Goal: Information Seeking & Learning: Learn about a topic

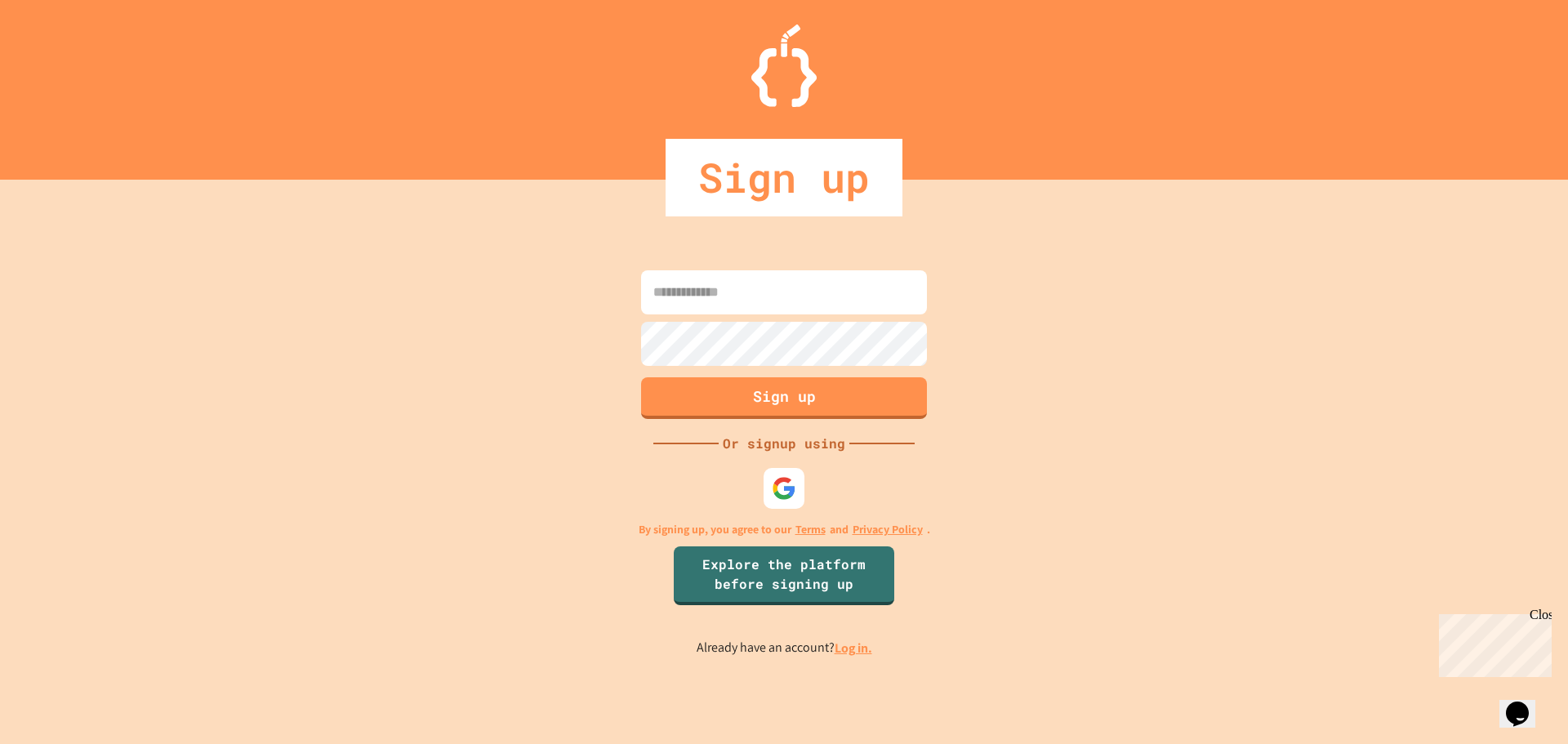
click at [715, 292] on input at bounding box center [784, 292] width 286 height 44
type input "**********"
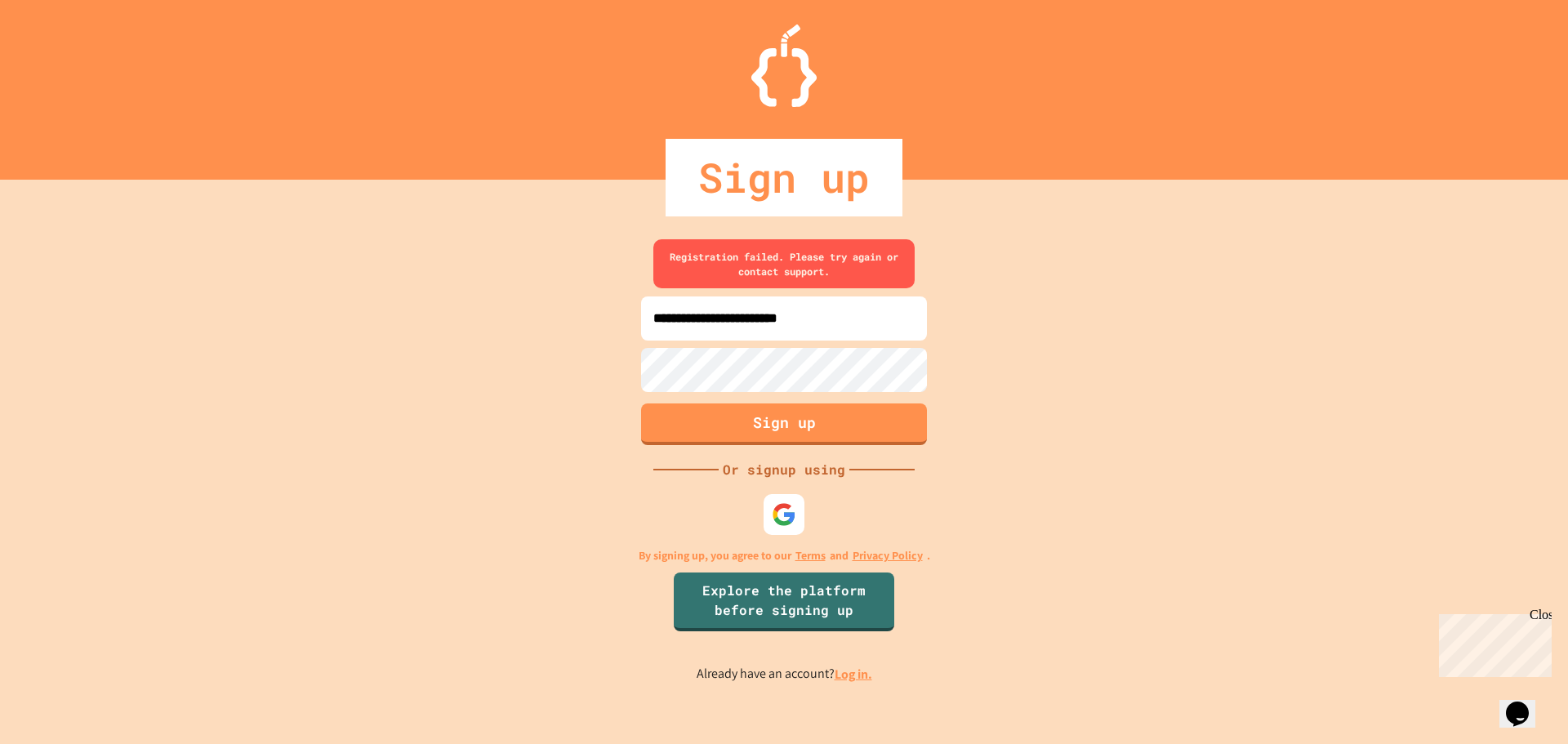
click at [855, 678] on link "Log in." at bounding box center [853, 674] width 37 height 17
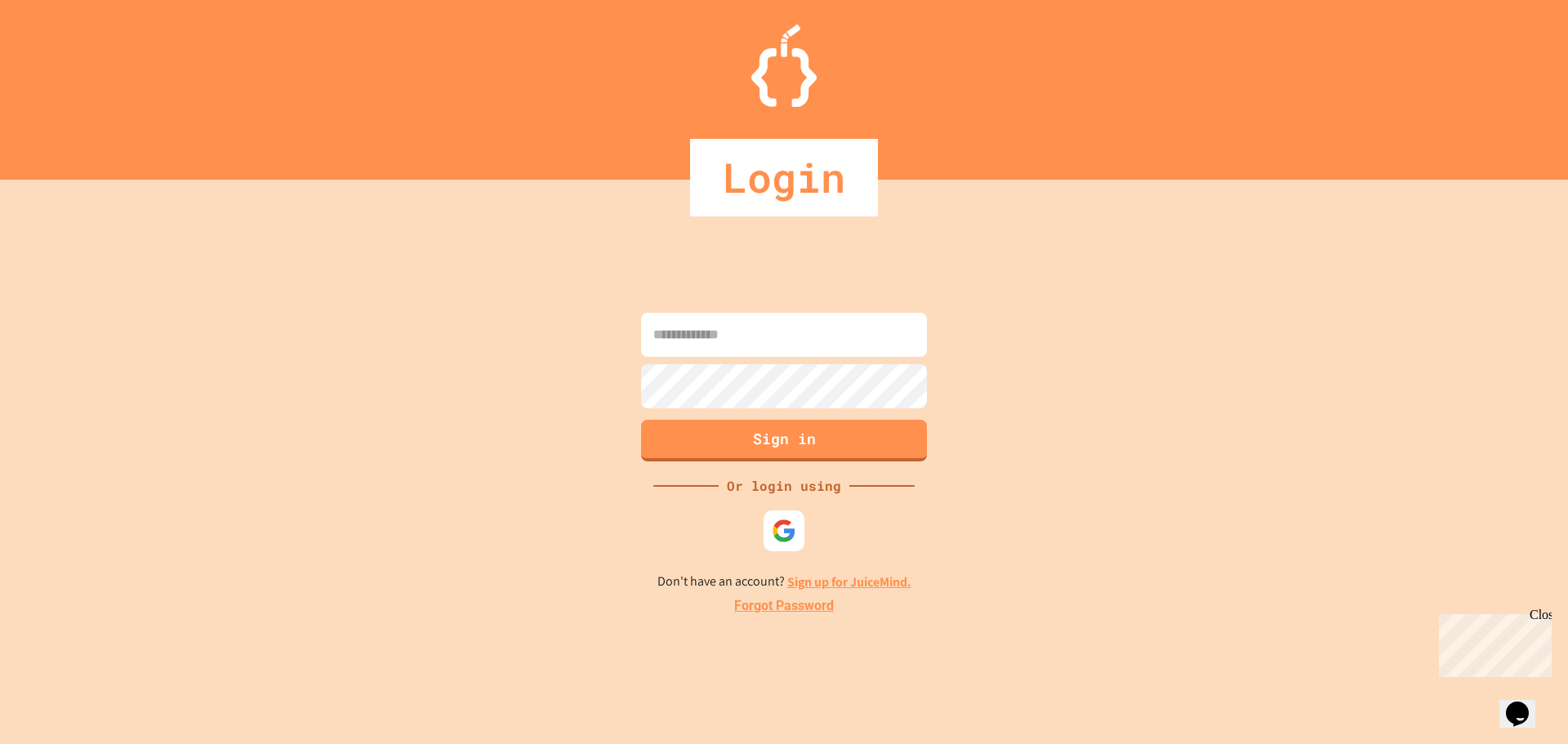
click at [765, 331] on input at bounding box center [784, 334] width 286 height 44
type input "**********"
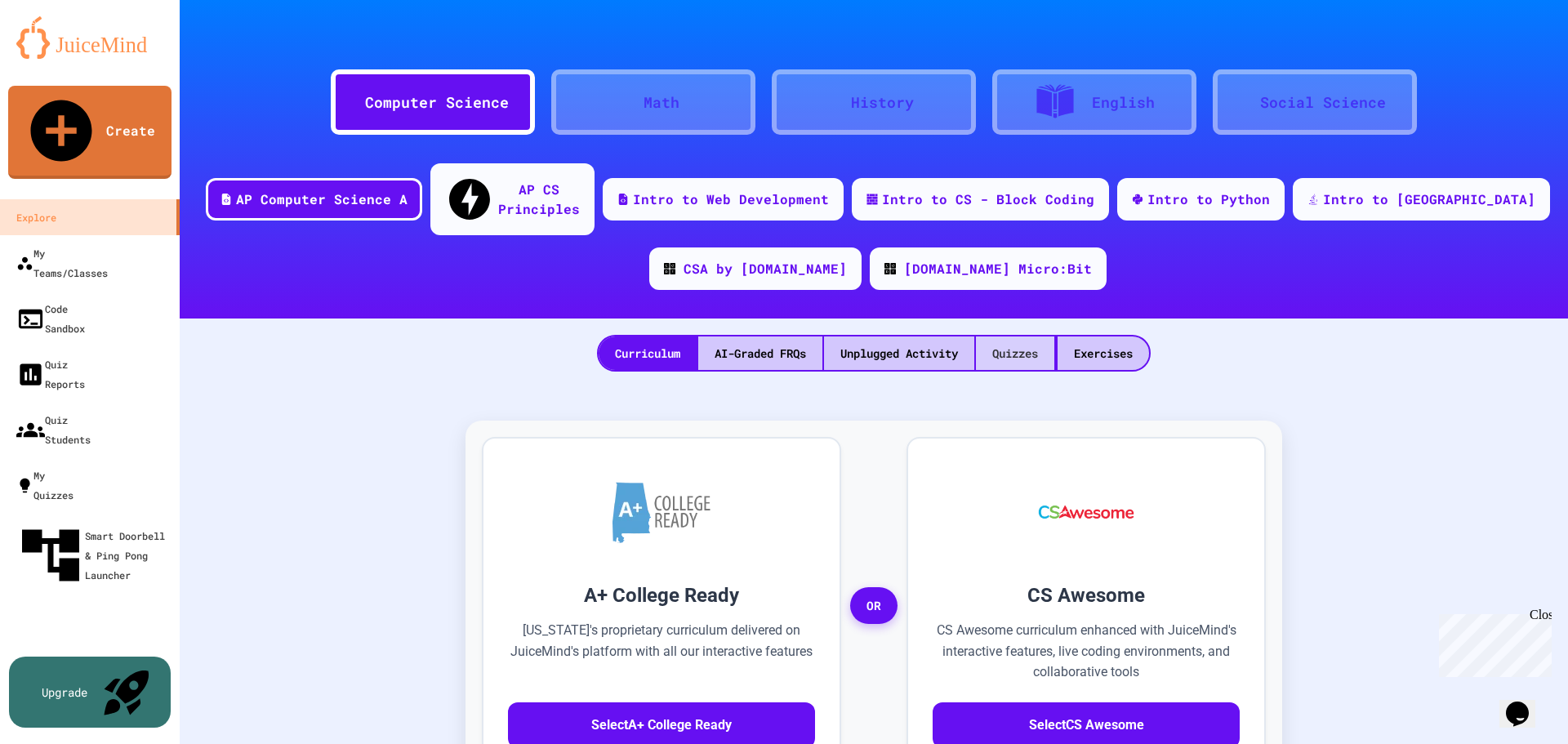
click at [1008, 336] on div "Quizzes" at bounding box center [1016, 353] width 79 height 34
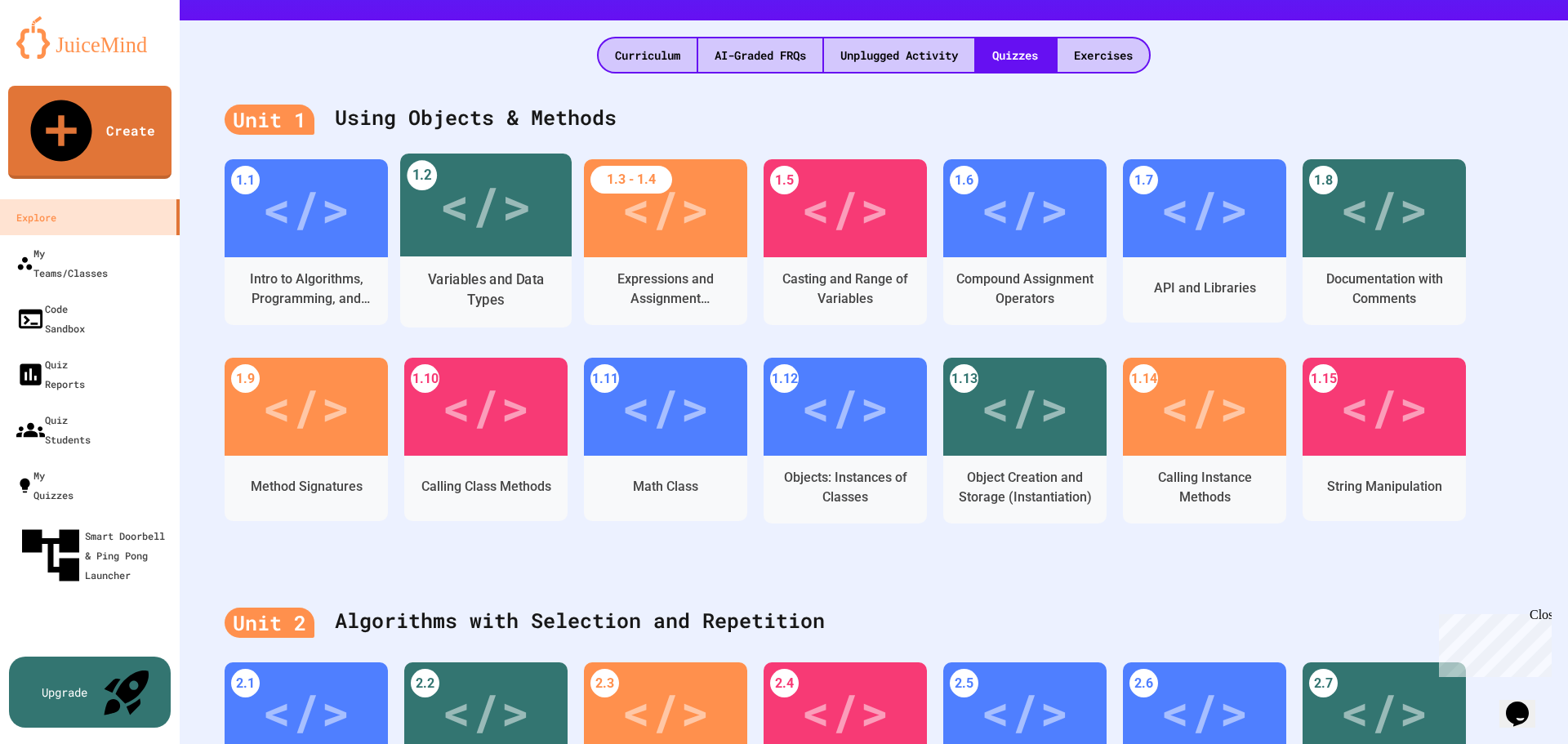
scroll to position [327, 0]
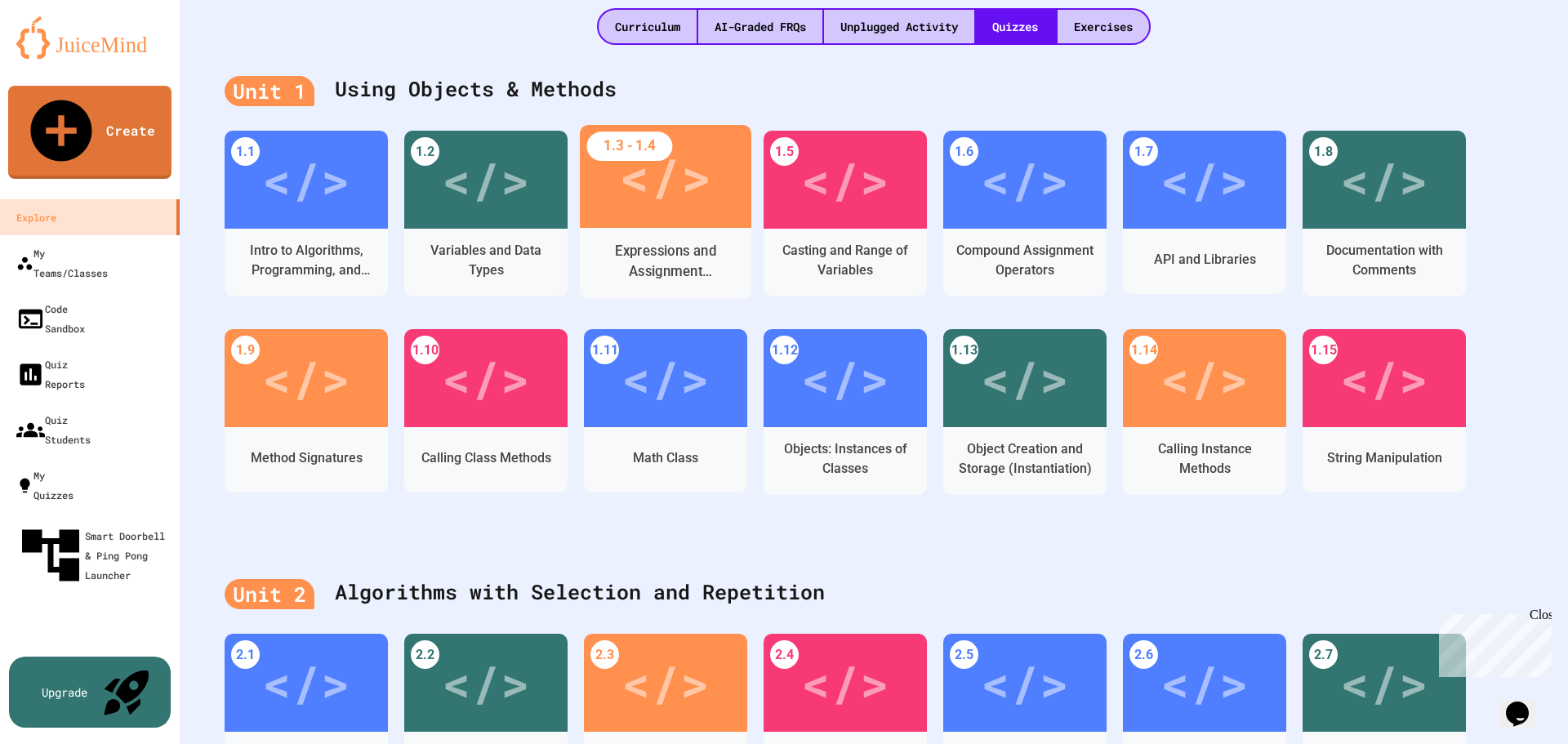
click at [659, 174] on div "</>" at bounding box center [665, 177] width 92 height 77
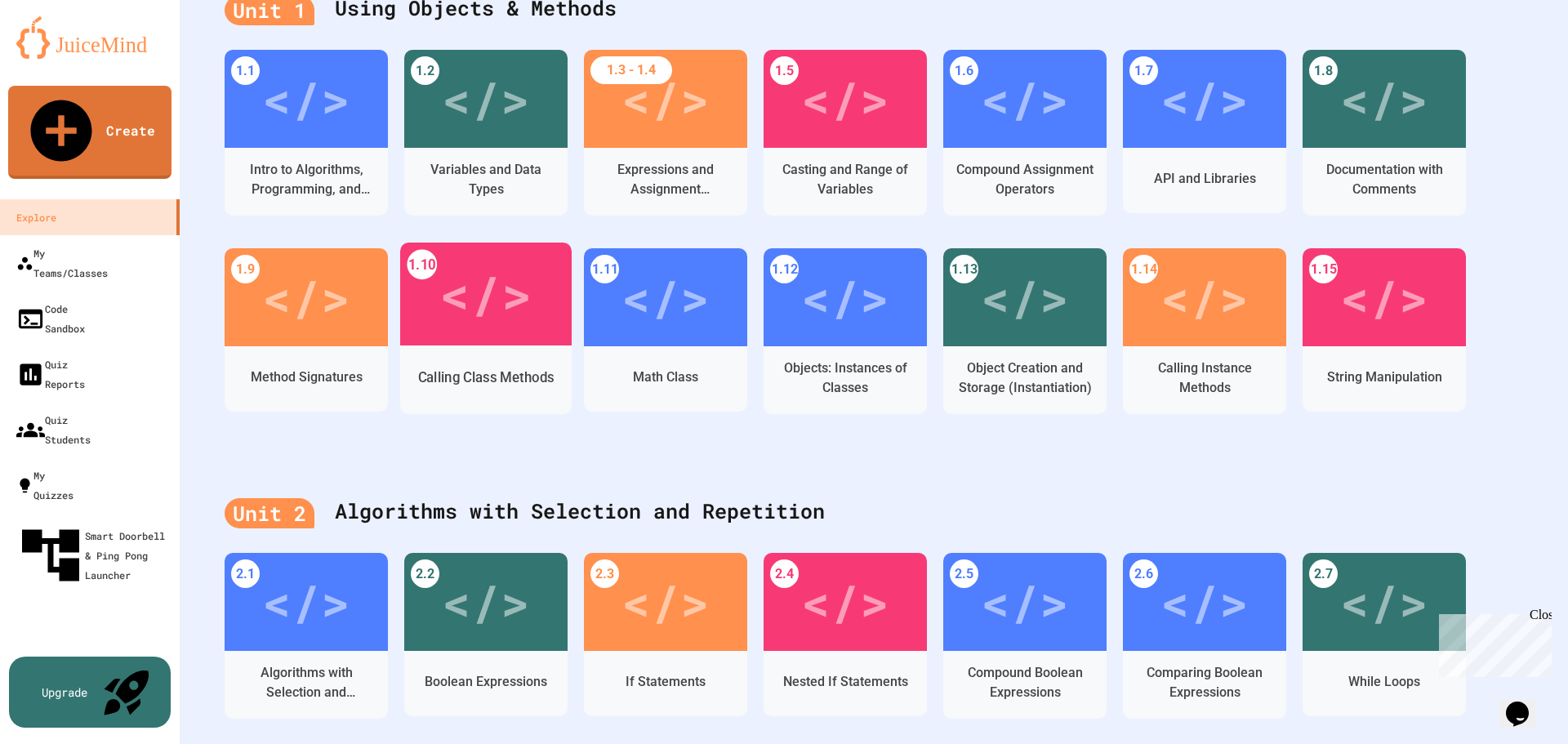
scroll to position [409, 0]
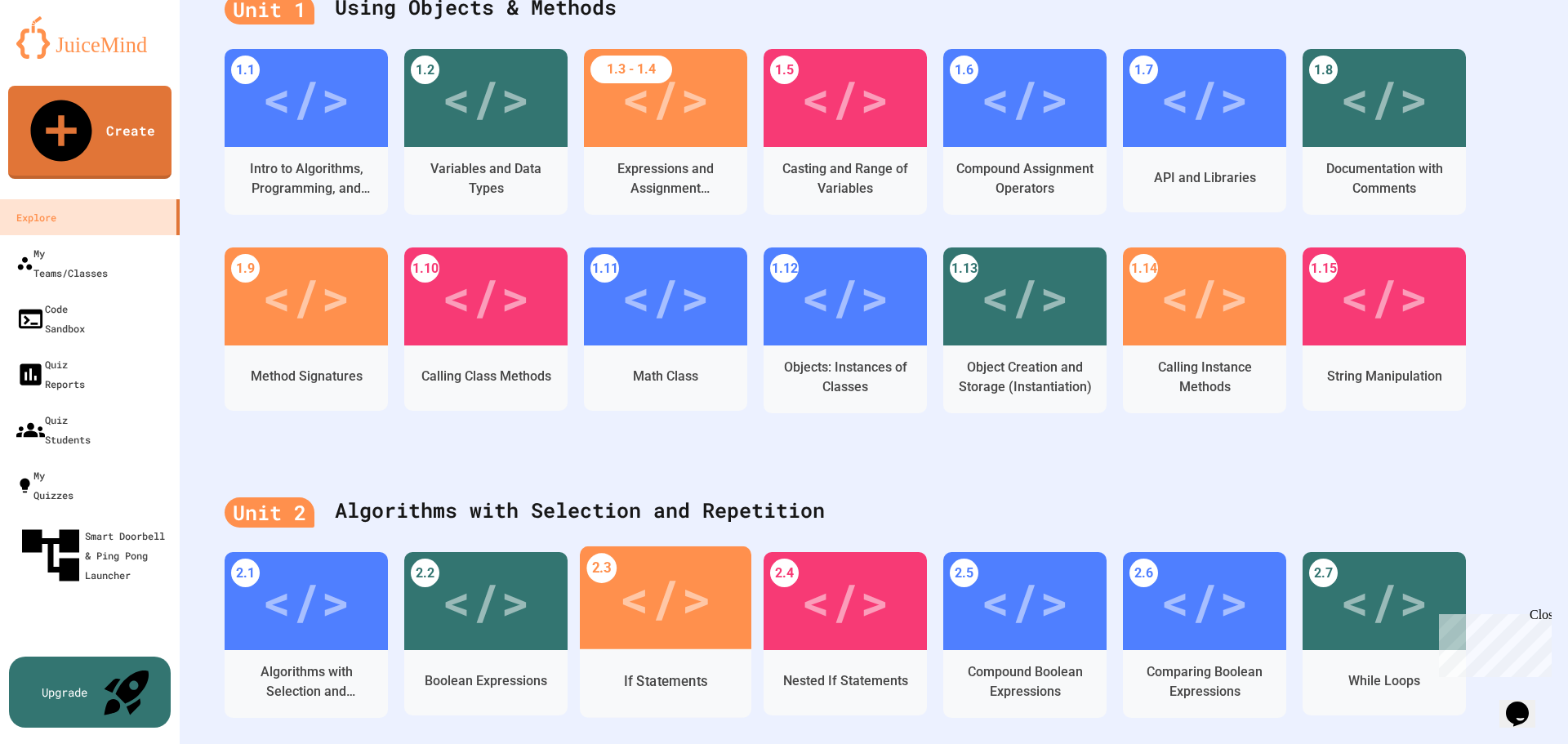
click at [634, 559] on div "</>" at bounding box center [665, 598] width 92 height 78
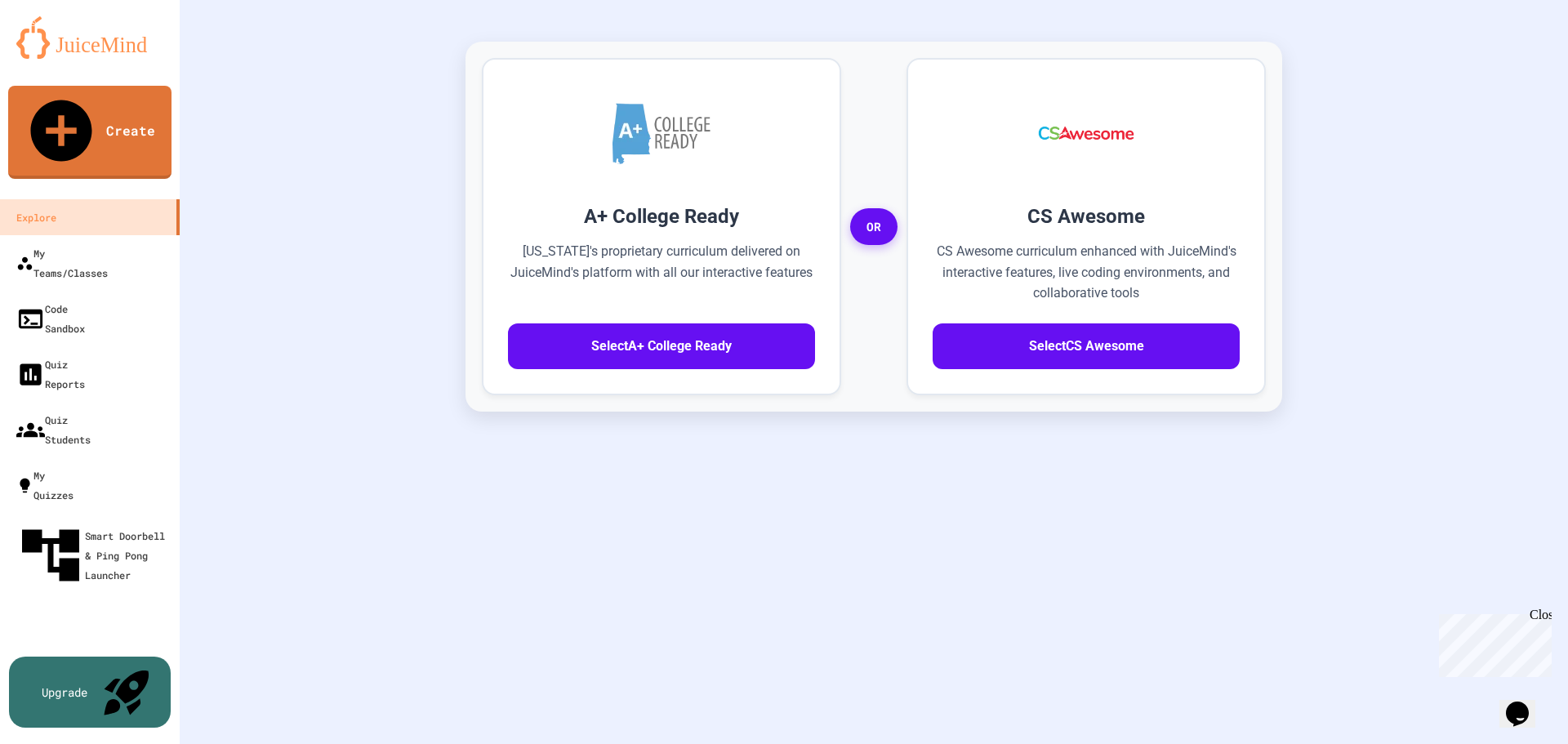
scroll to position [361, 0]
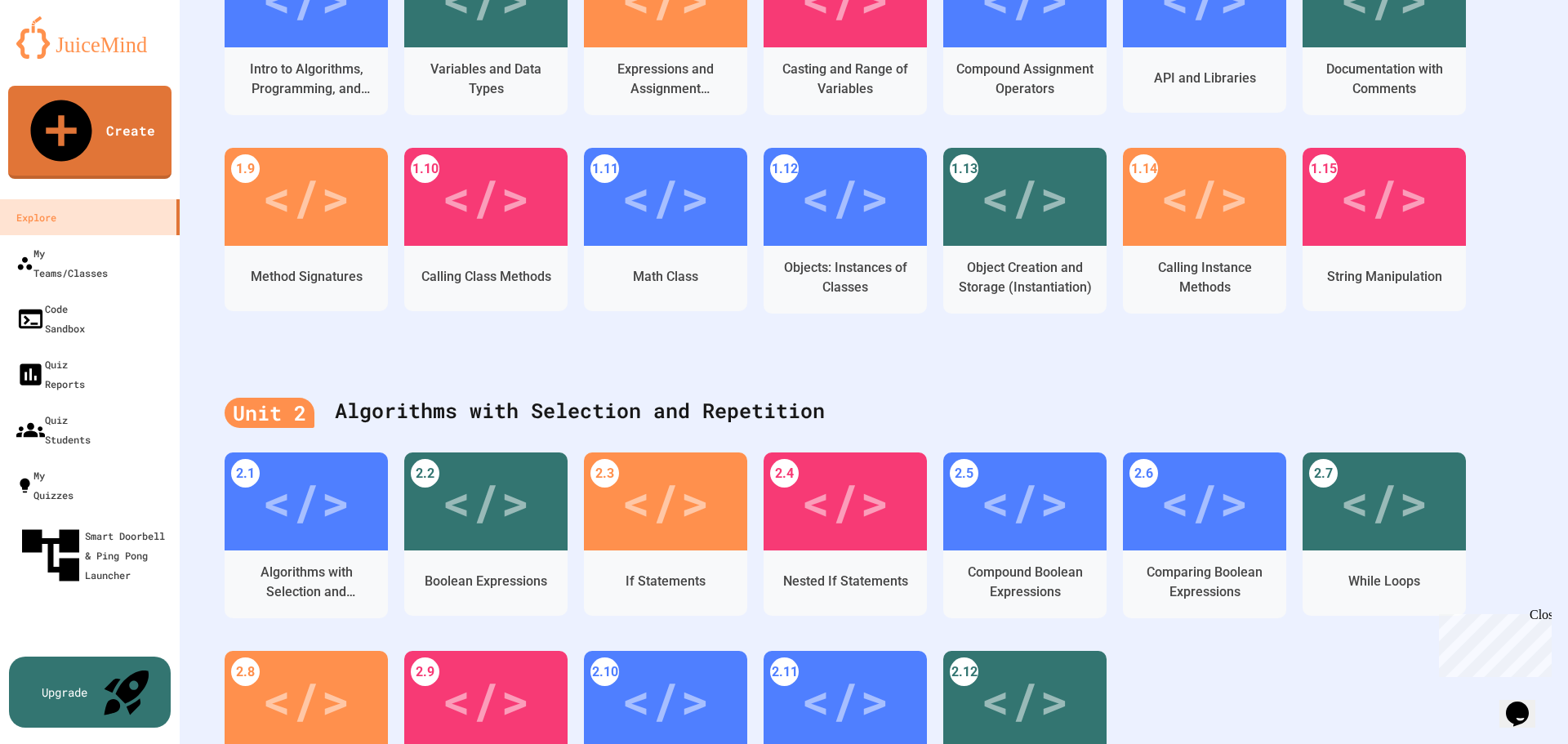
scroll to position [525, 0]
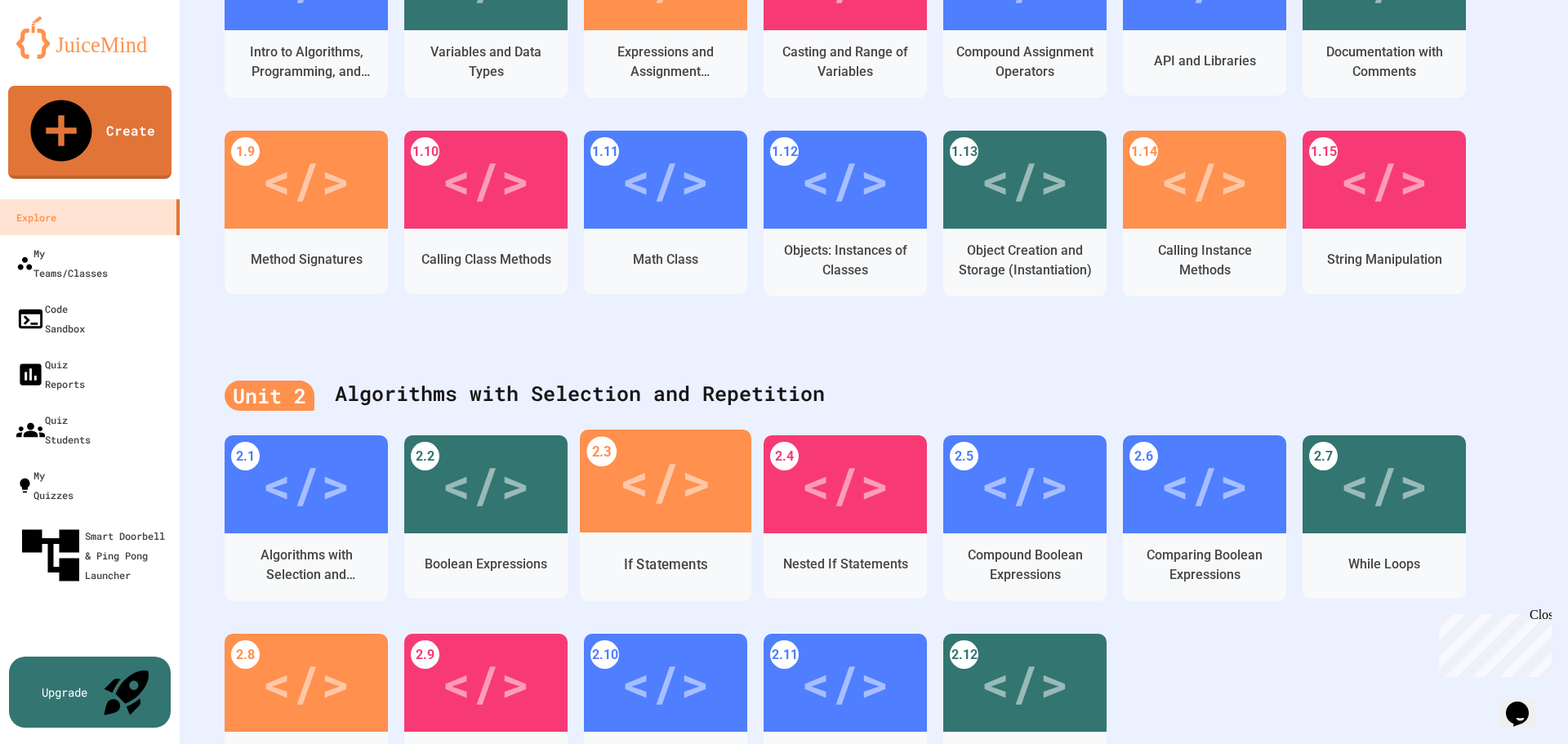
click at [654, 446] on div "</>" at bounding box center [665, 481] width 92 height 78
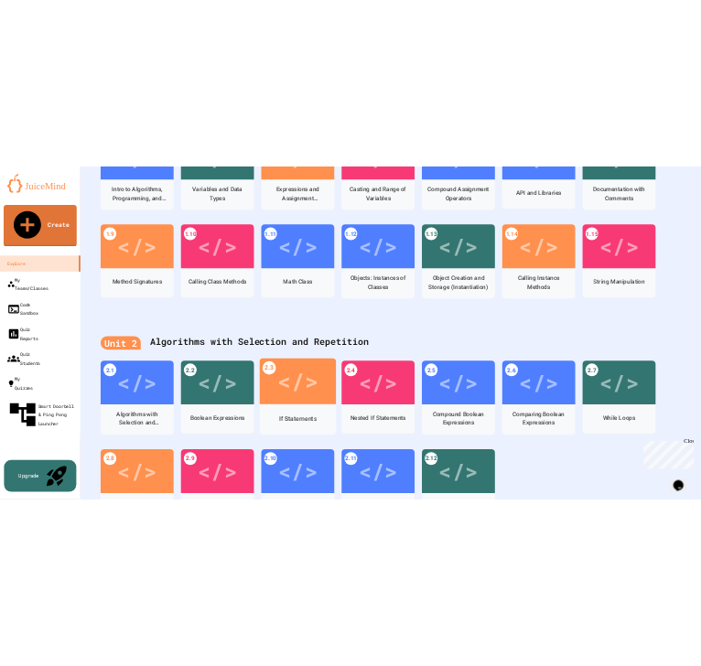
scroll to position [405, 0]
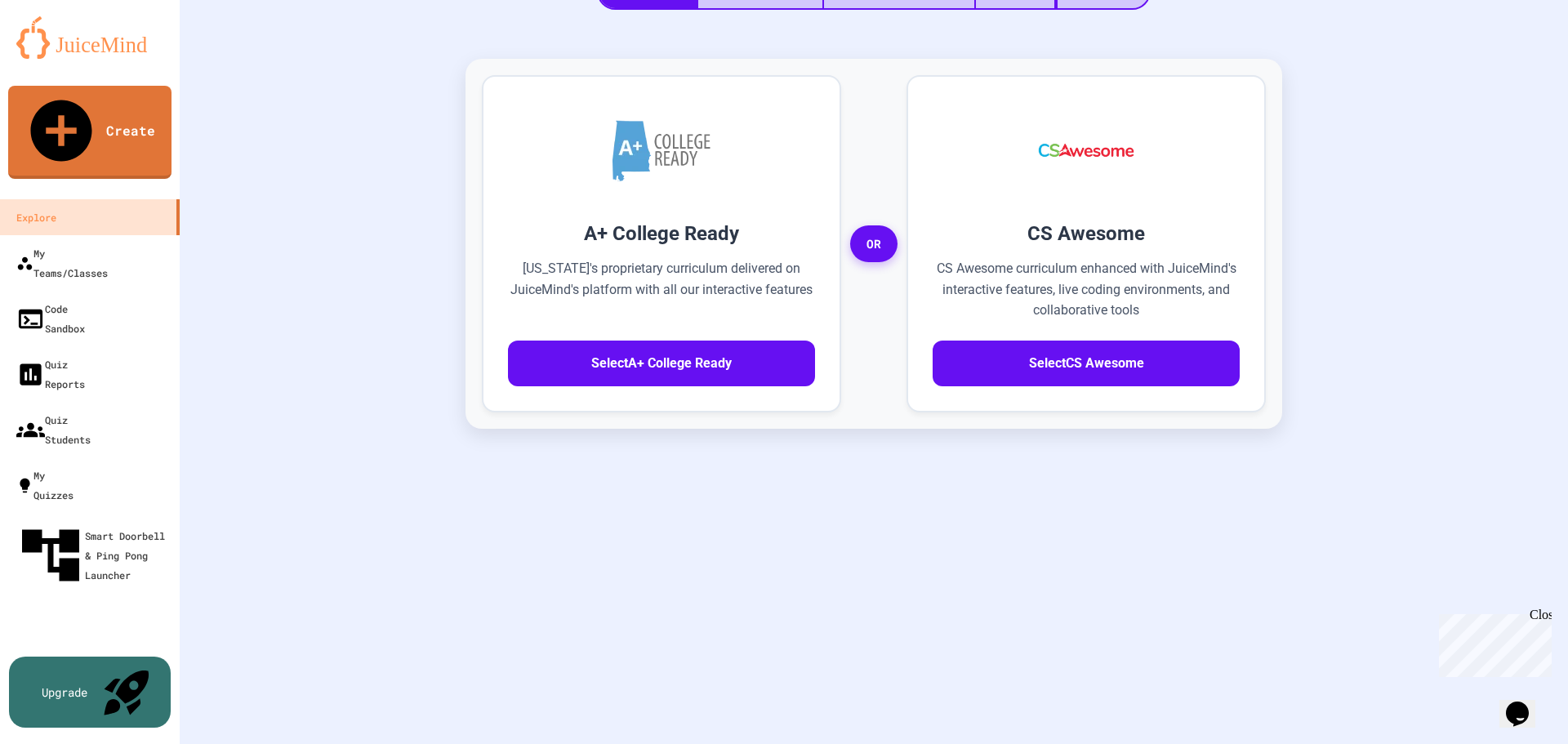
drag, startPoint x: 608, startPoint y: 467, endPoint x: 529, endPoint y: 525, distance: 98.0
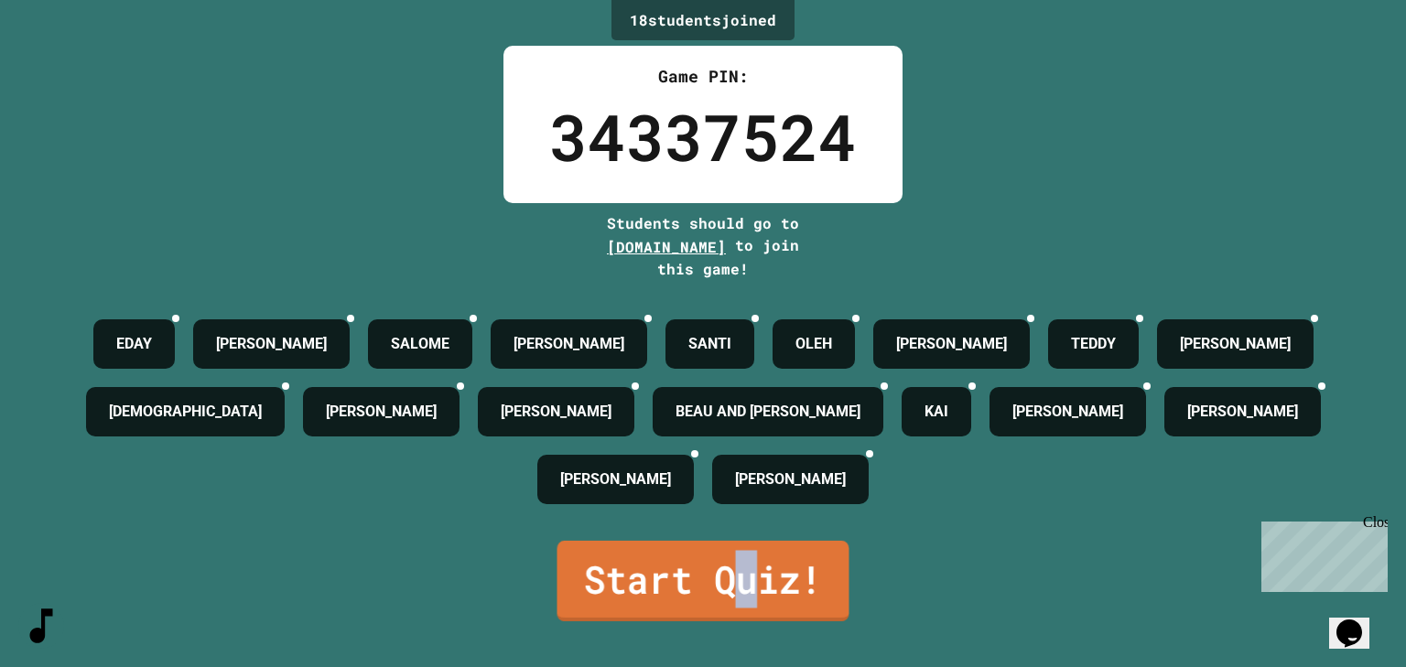
click at [740, 559] on link "Start Quiz!" at bounding box center [703, 581] width 292 height 81
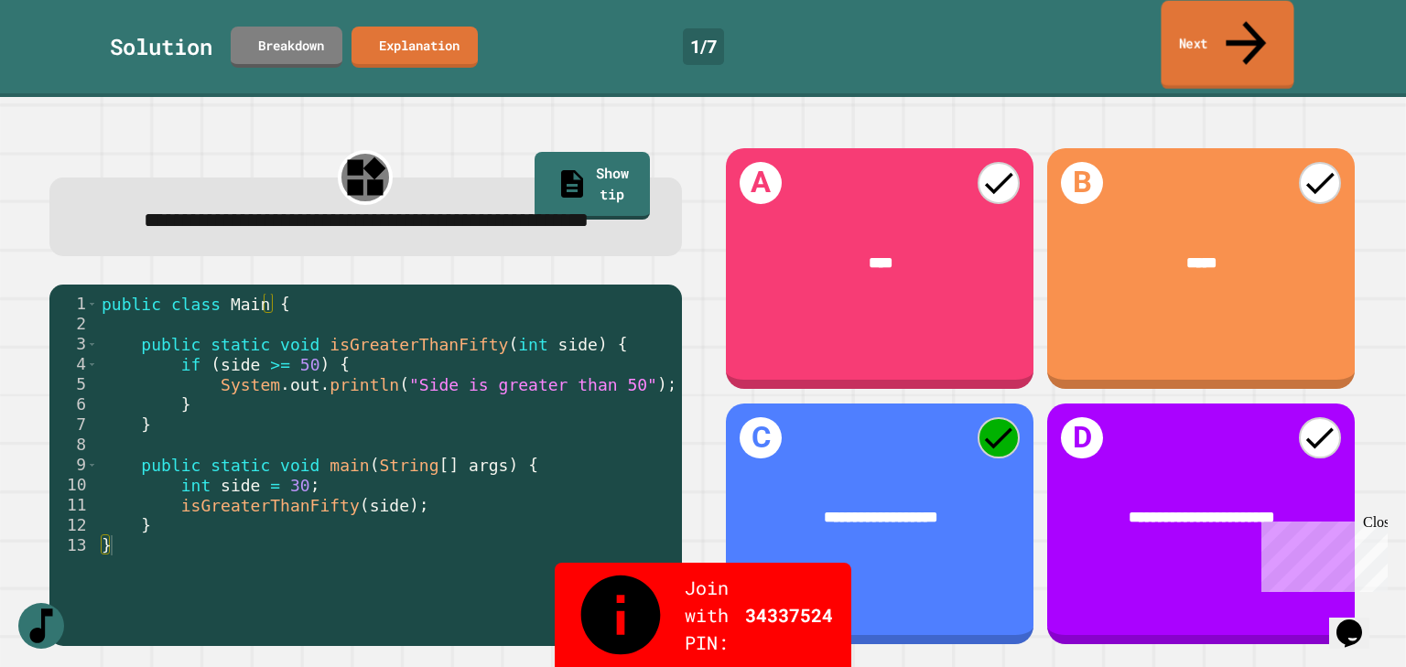
click at [1253, 17] on icon at bounding box center [1245, 42] width 60 height 65
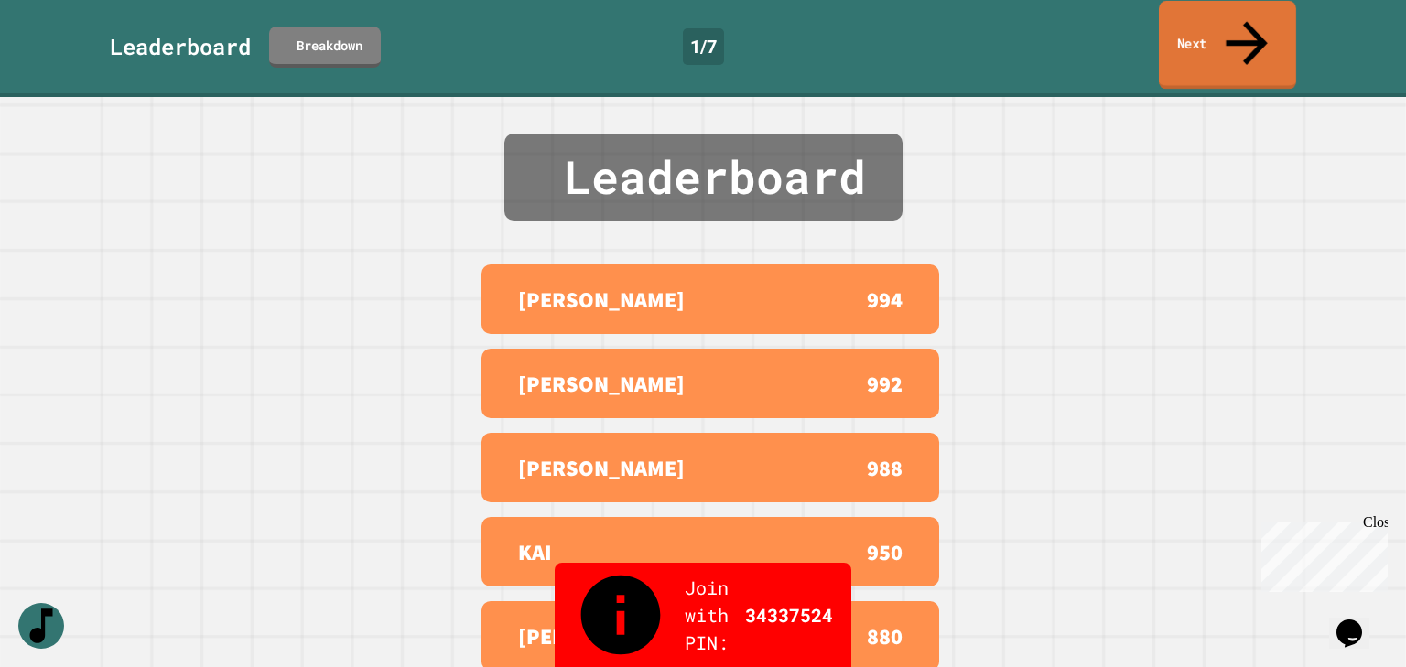
click at [1231, 22] on link "Next" at bounding box center [1227, 45] width 137 height 89
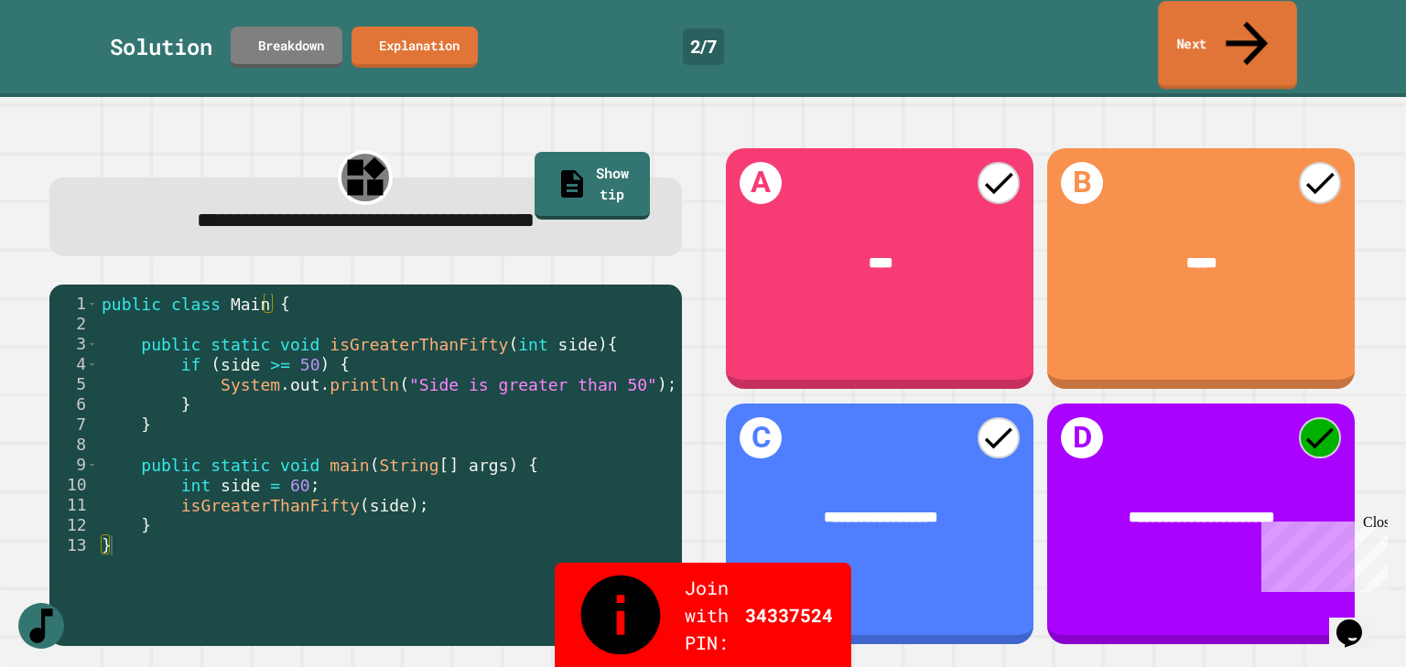
click at [1181, 27] on link "Next" at bounding box center [1227, 45] width 139 height 89
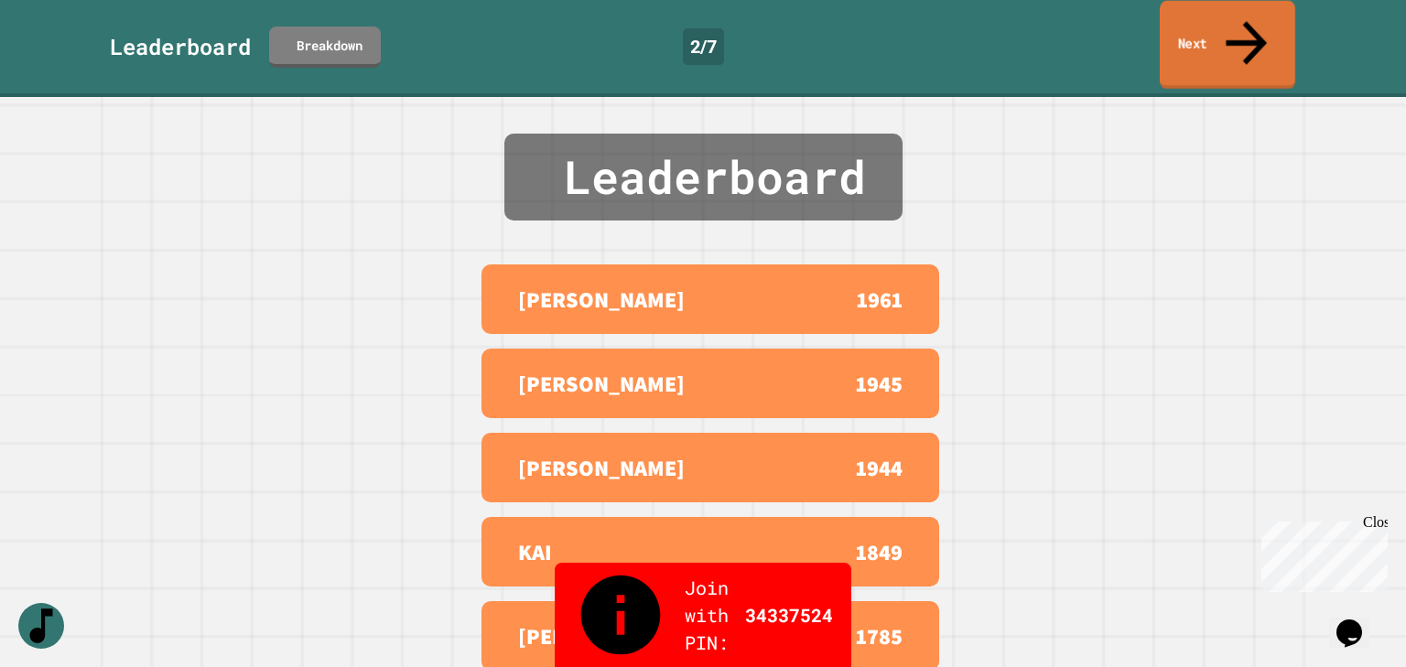
click at [930, 532] on div "KAI 1849" at bounding box center [710, 552] width 458 height 70
click at [700, 517] on div "KAI 1849" at bounding box center [710, 552] width 458 height 70
click at [1234, 16] on link "Next" at bounding box center [1226, 45] width 135 height 89
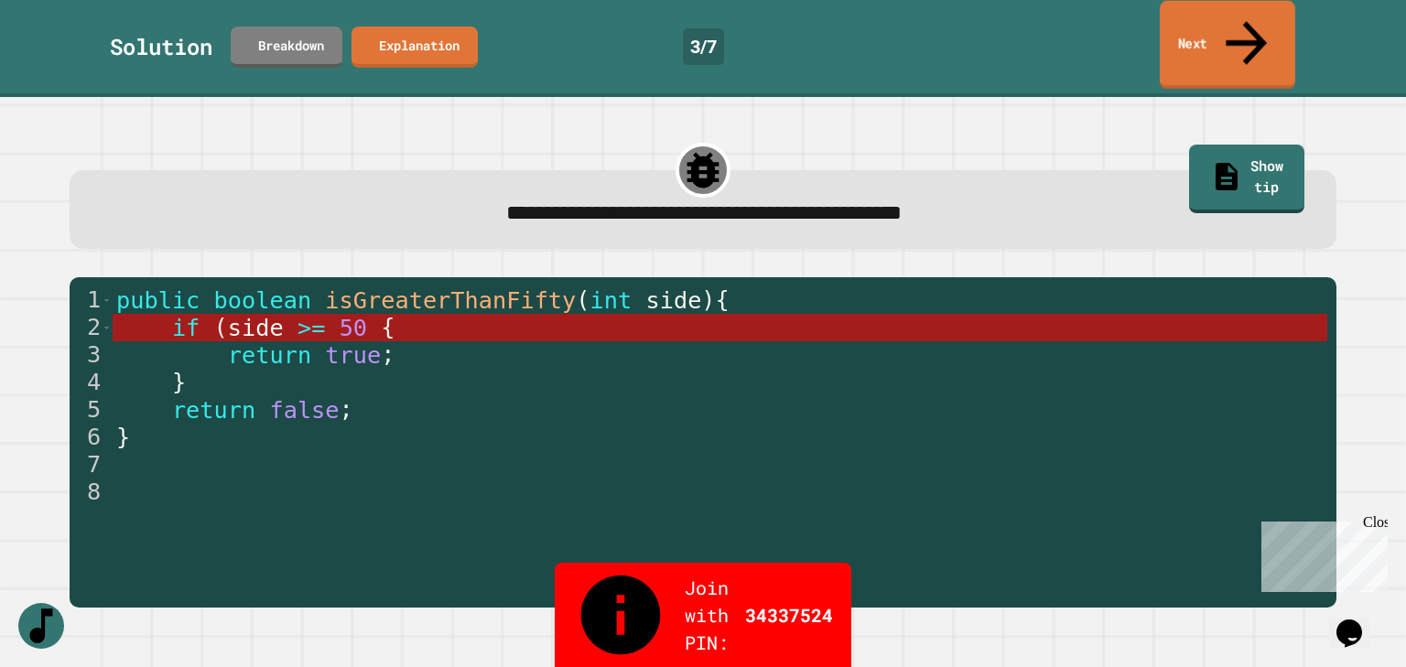
click at [1193, 26] on link "Next" at bounding box center [1226, 45] width 135 height 89
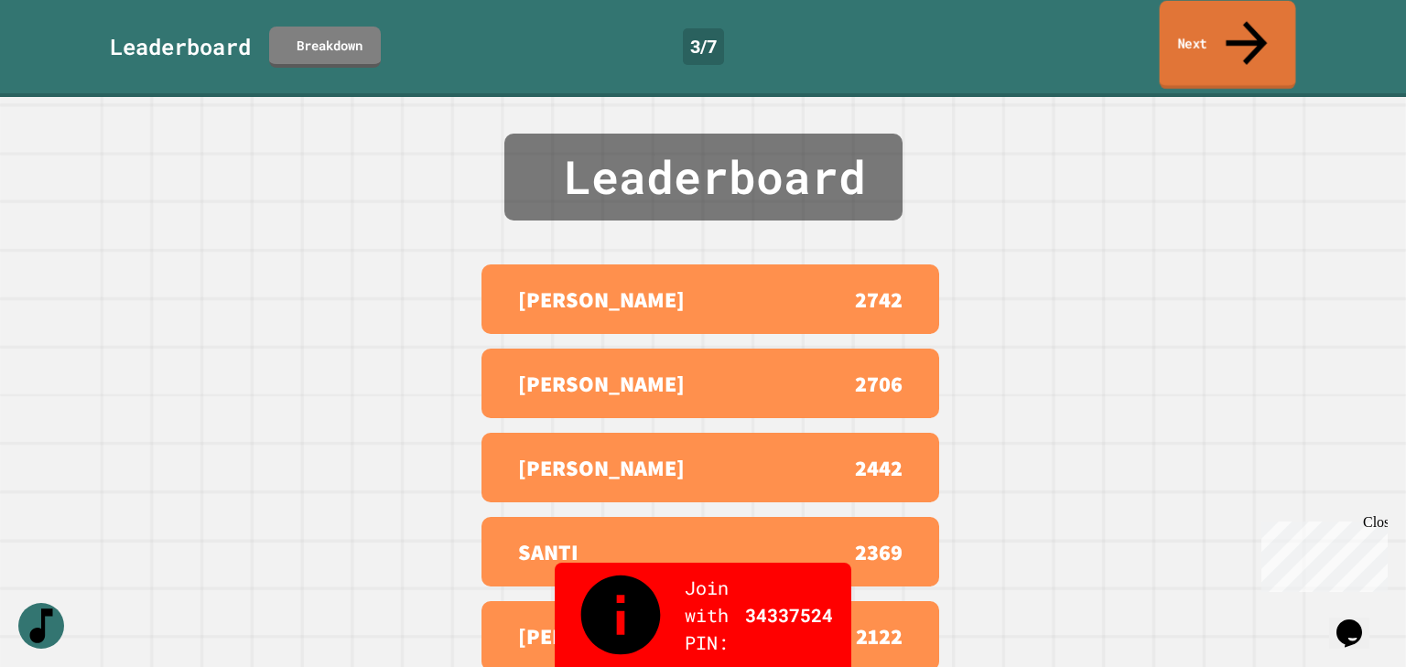
click at [1279, 29] on link "Next" at bounding box center [1227, 45] width 136 height 89
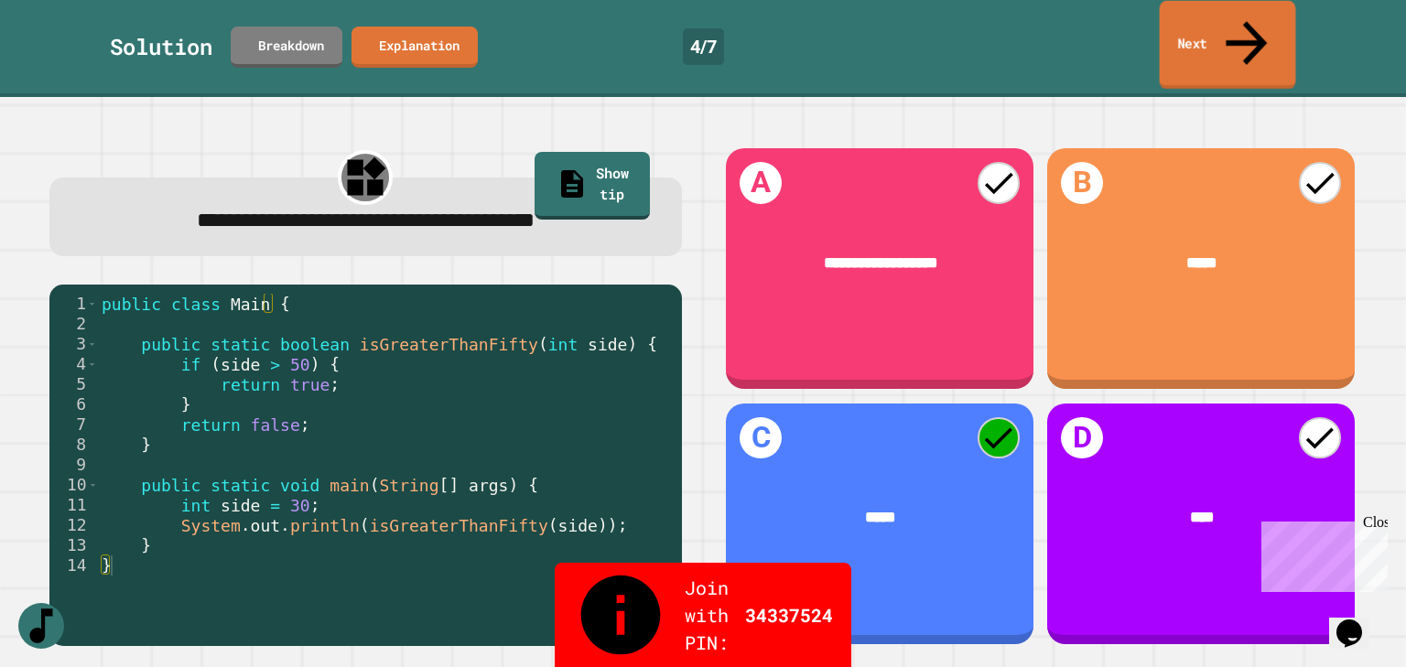
click at [1178, 10] on link "Next" at bounding box center [1227, 45] width 136 height 89
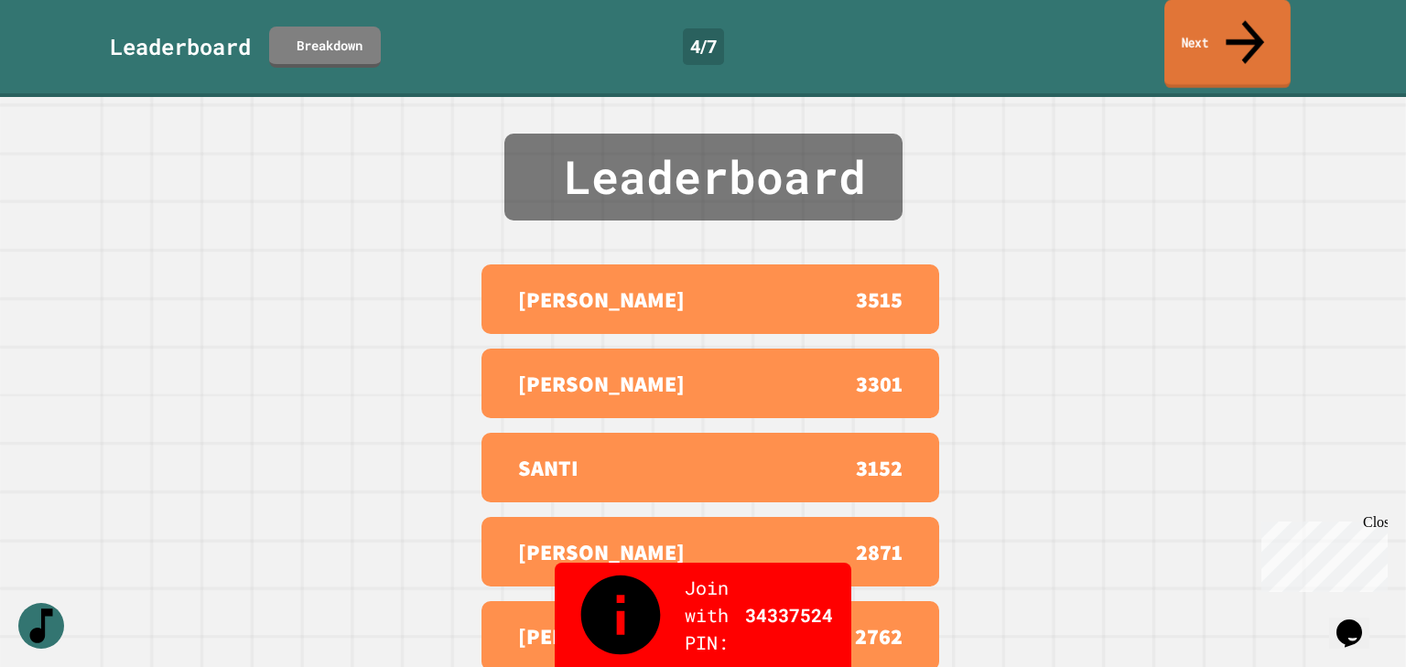
click at [1179, 12] on link "Next" at bounding box center [1227, 44] width 126 height 89
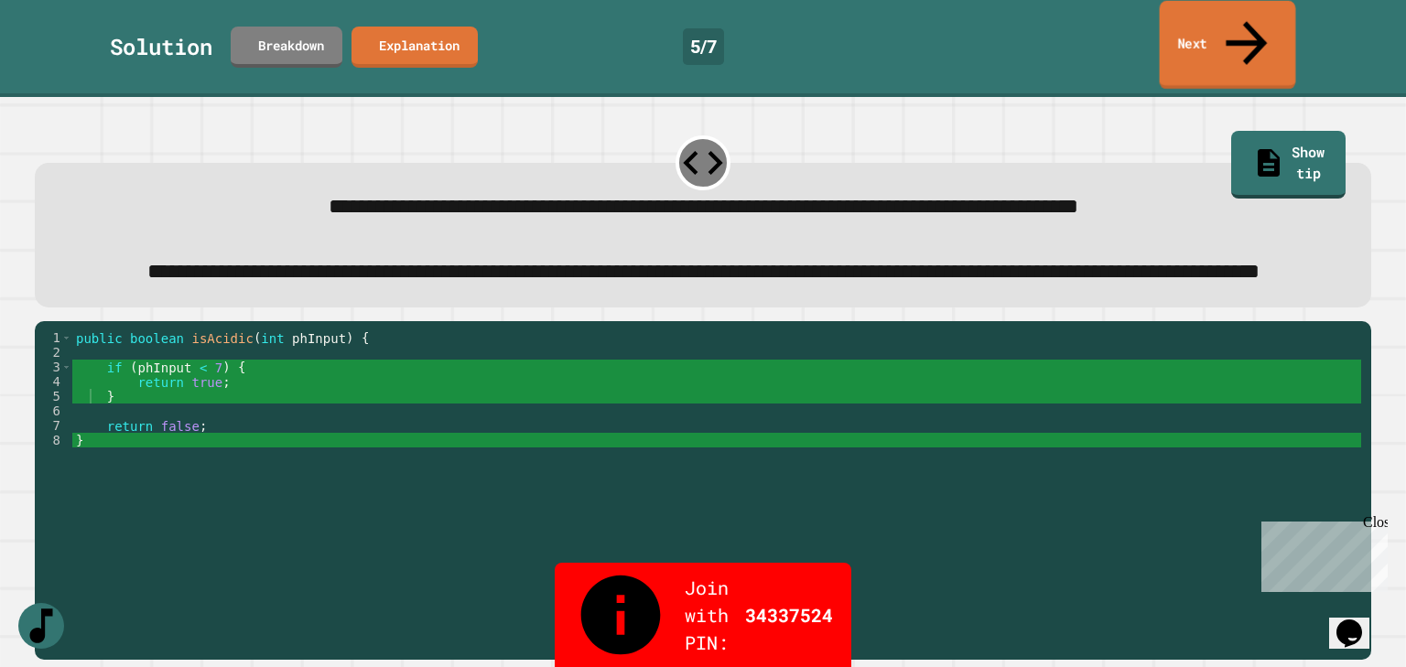
click at [1202, 24] on link "Next" at bounding box center [1227, 45] width 136 height 89
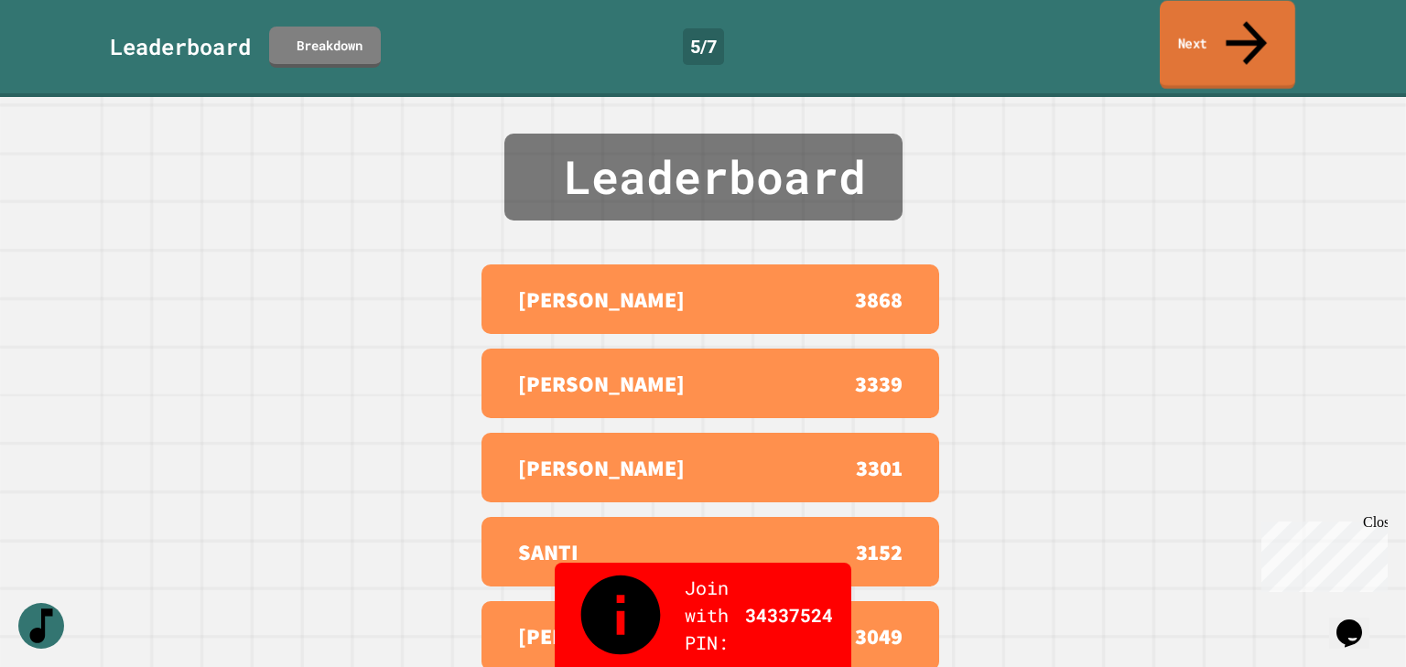
click at [1213, 19] on link "Next" at bounding box center [1226, 45] width 135 height 89
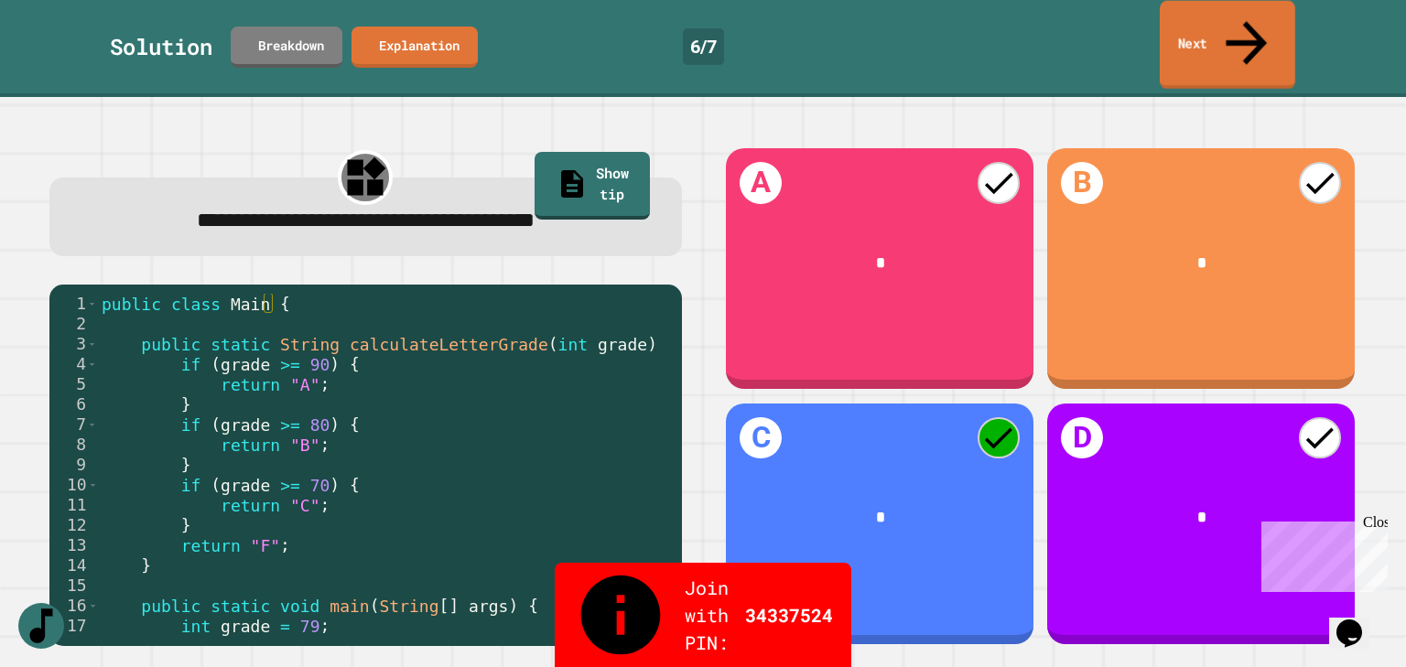
click at [1218, 18] on link "Next" at bounding box center [1226, 45] width 135 height 89
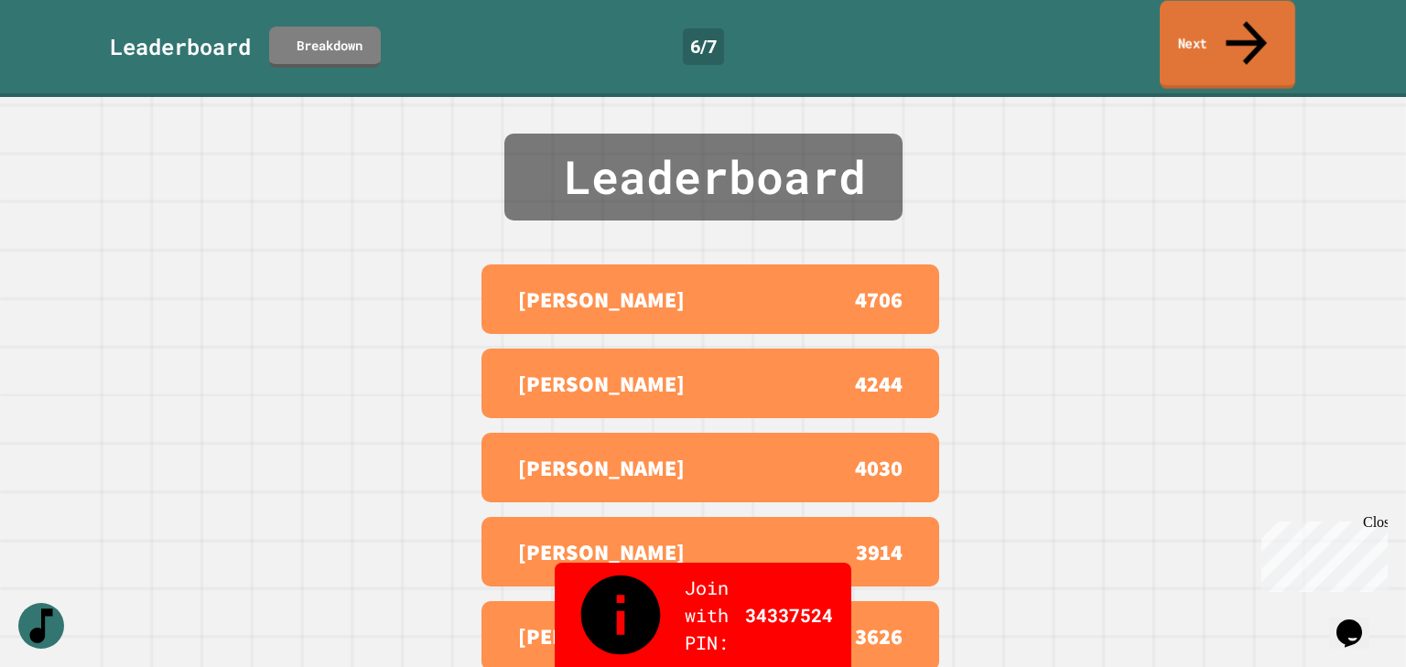
click at [1218, 18] on link "Next" at bounding box center [1226, 45] width 135 height 89
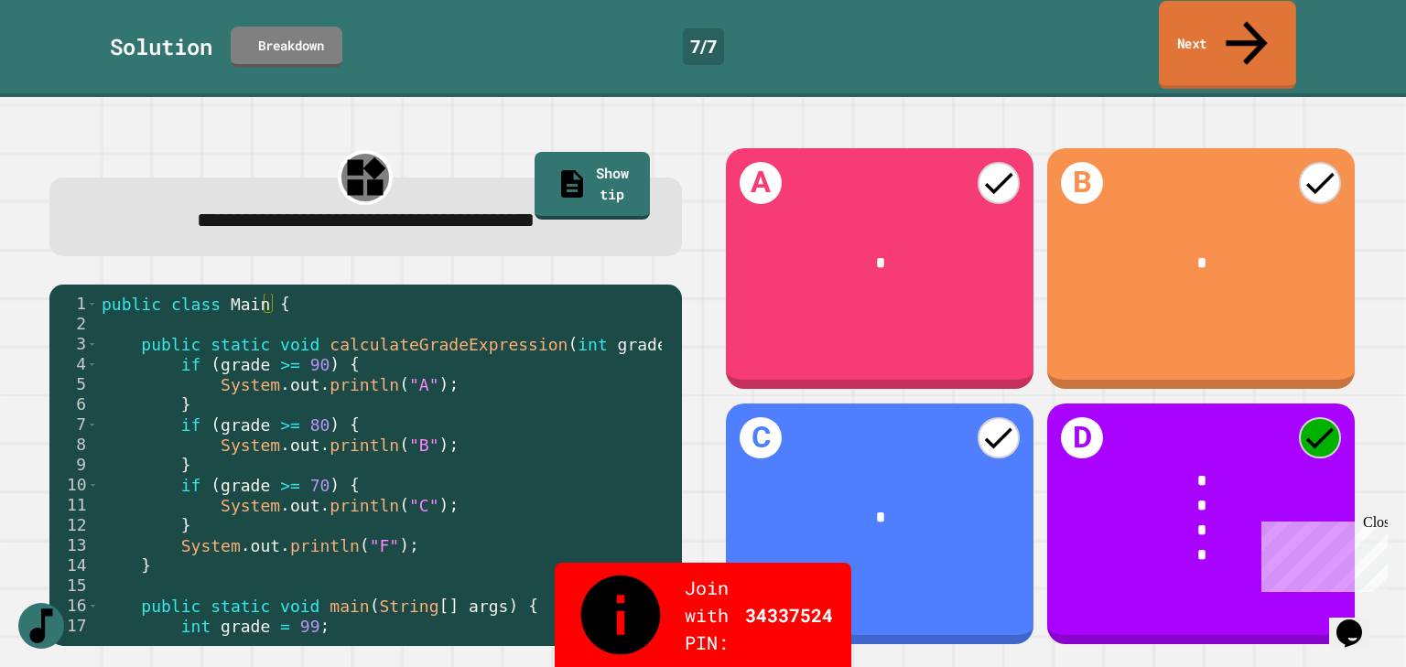
click at [1200, 15] on link "Next" at bounding box center [1227, 45] width 137 height 89
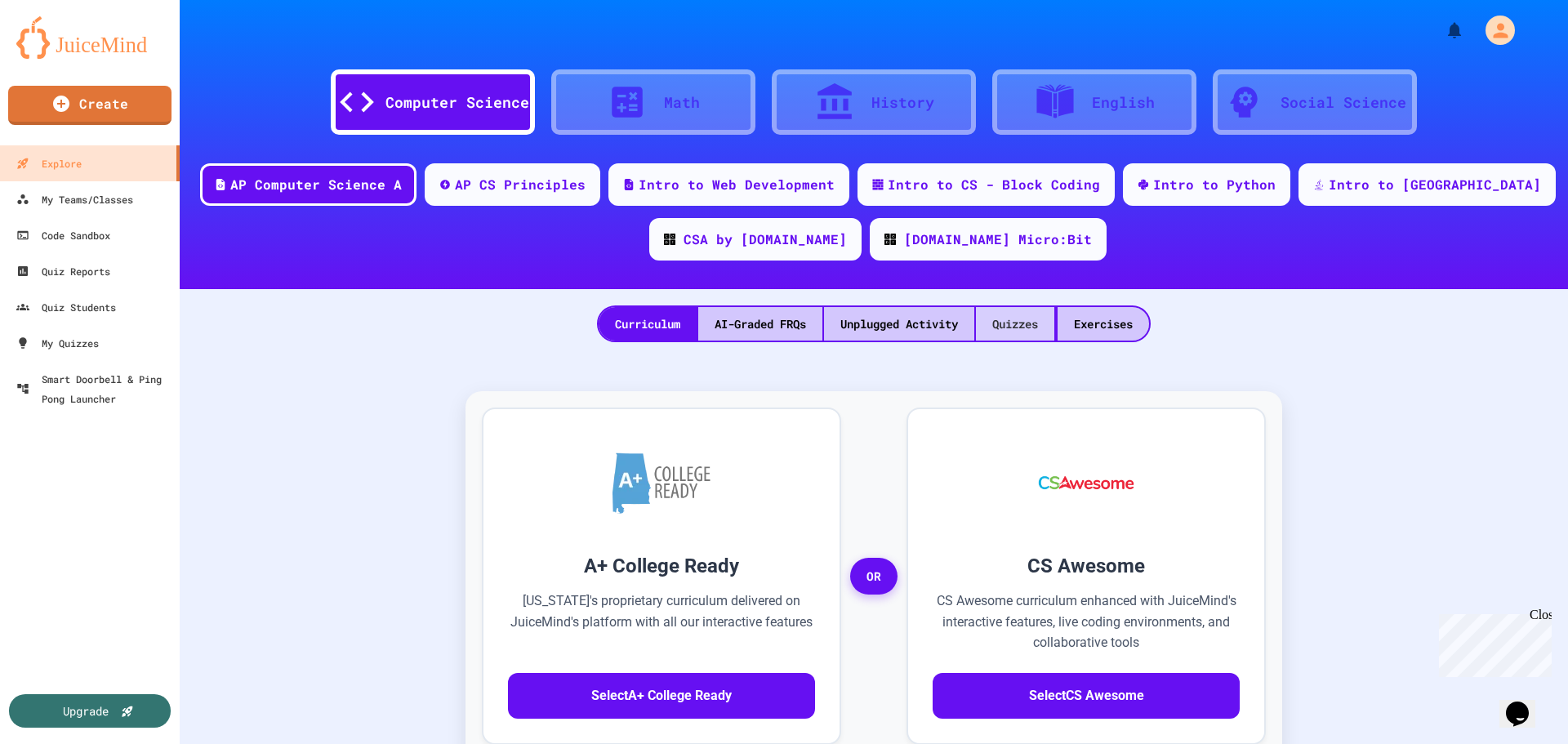
click at [1008, 322] on div "Quizzes" at bounding box center [1016, 324] width 79 height 34
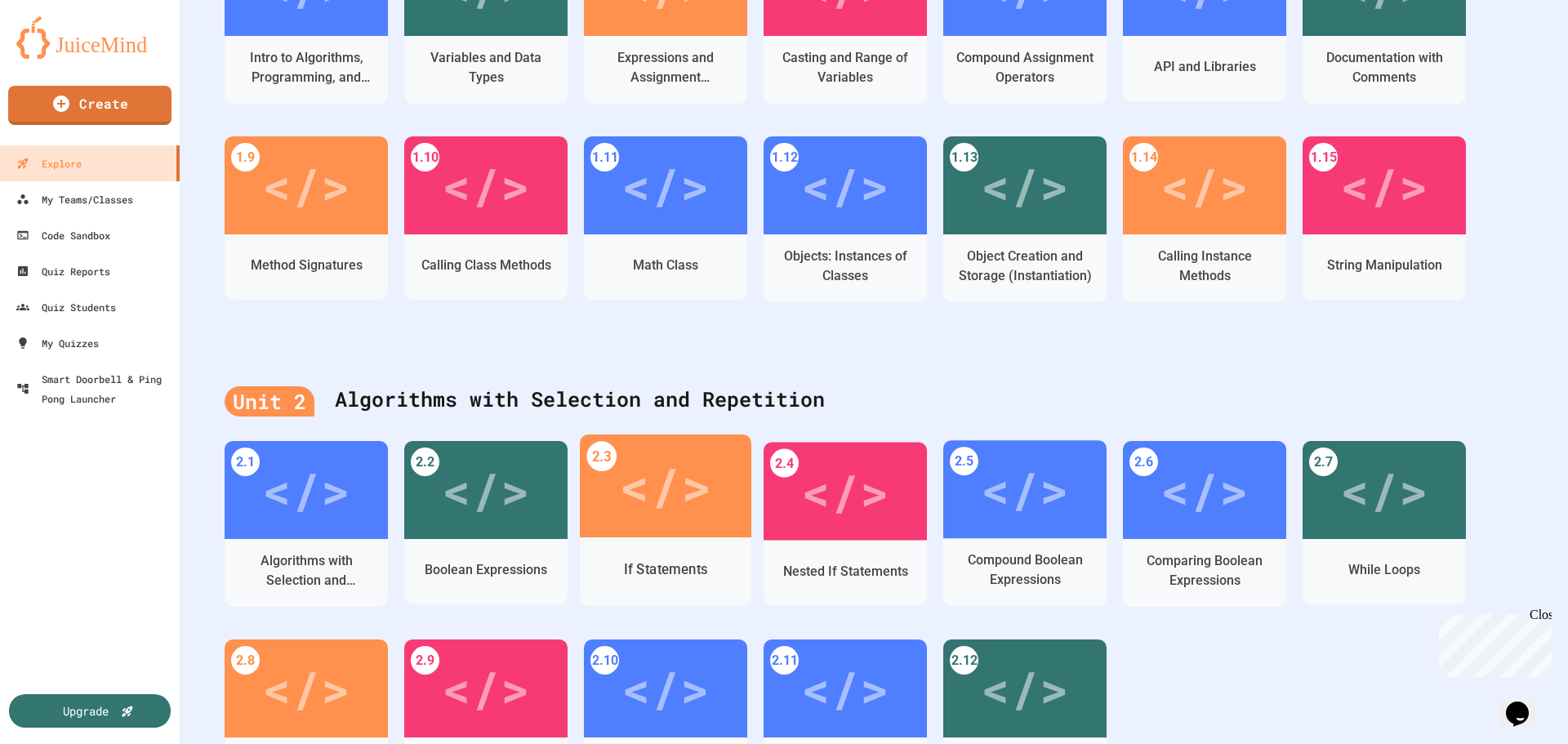
click at [666, 511] on div "</>" at bounding box center [665, 485] width 92 height 78
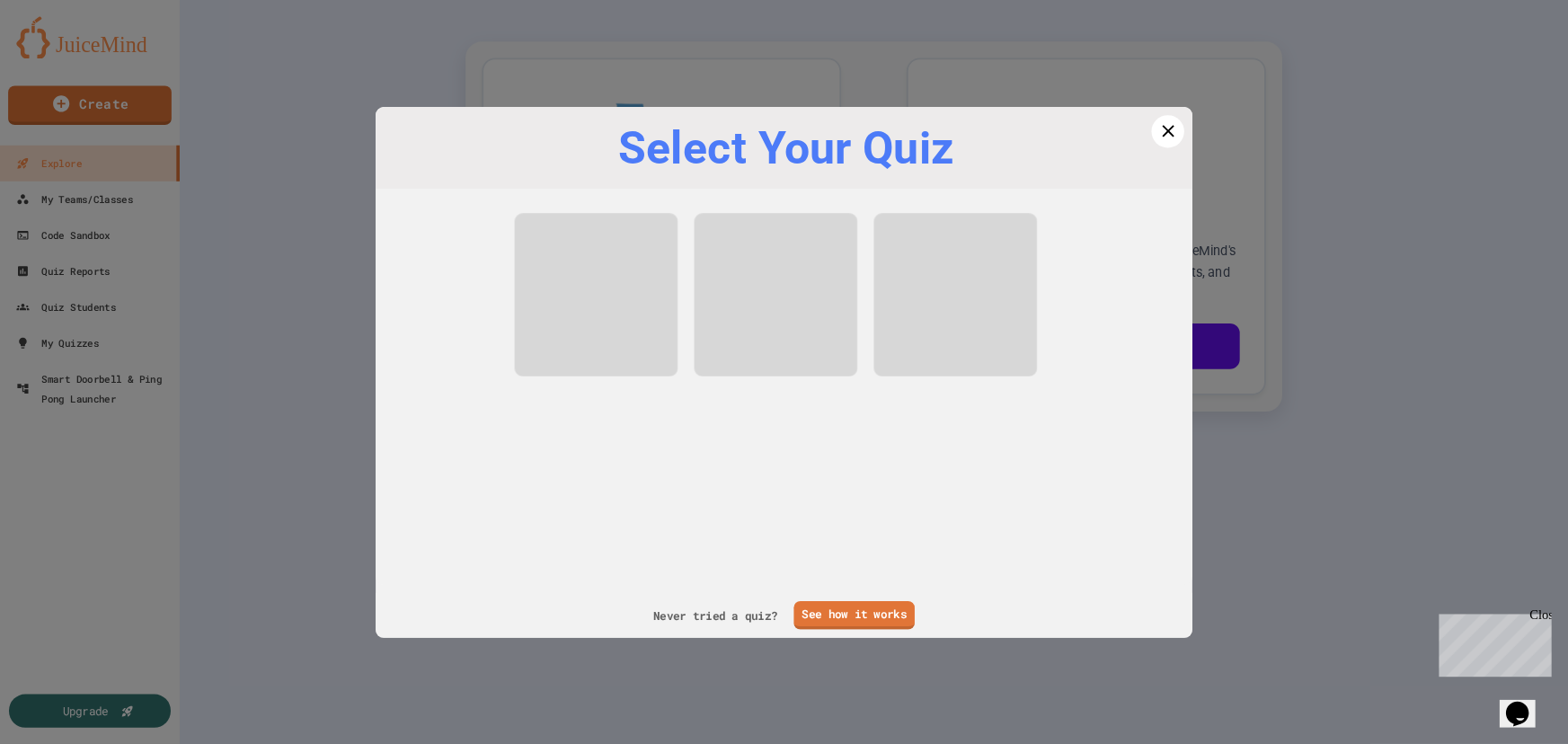
scroll to position [398, 0]
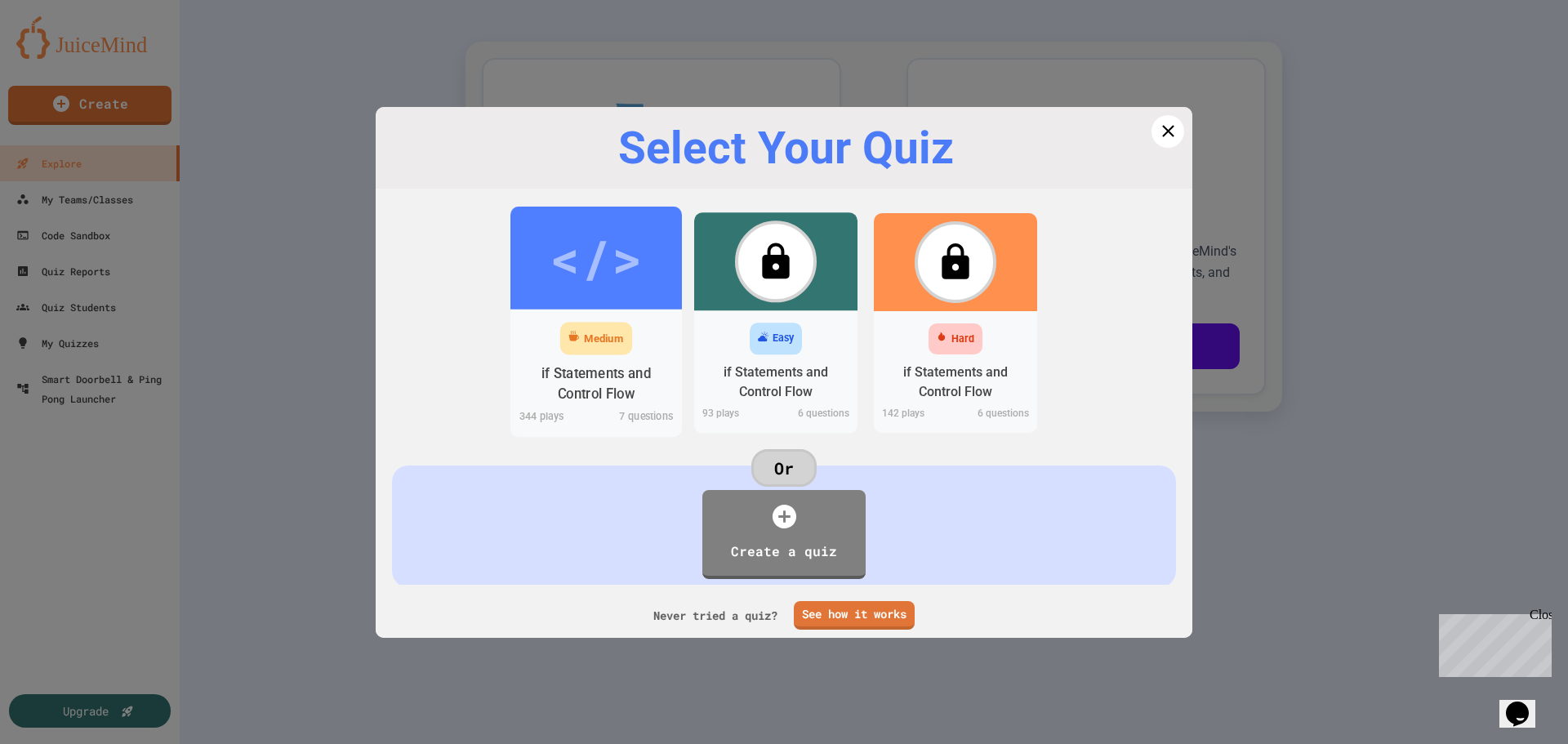
click at [602, 269] on div "</>" at bounding box center [595, 257] width 92 height 78
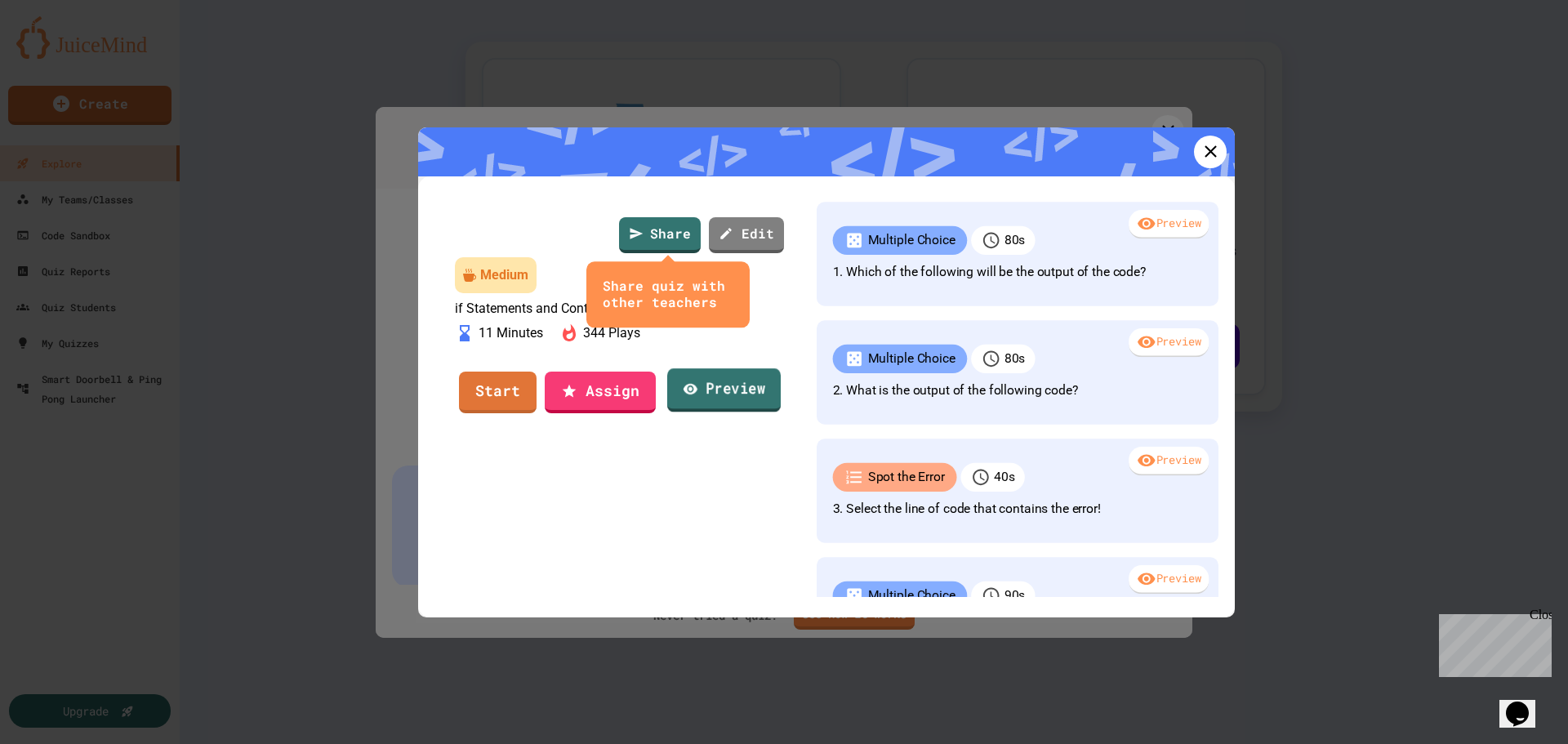
click at [708, 412] on link "Preview" at bounding box center [724, 390] width 113 height 44
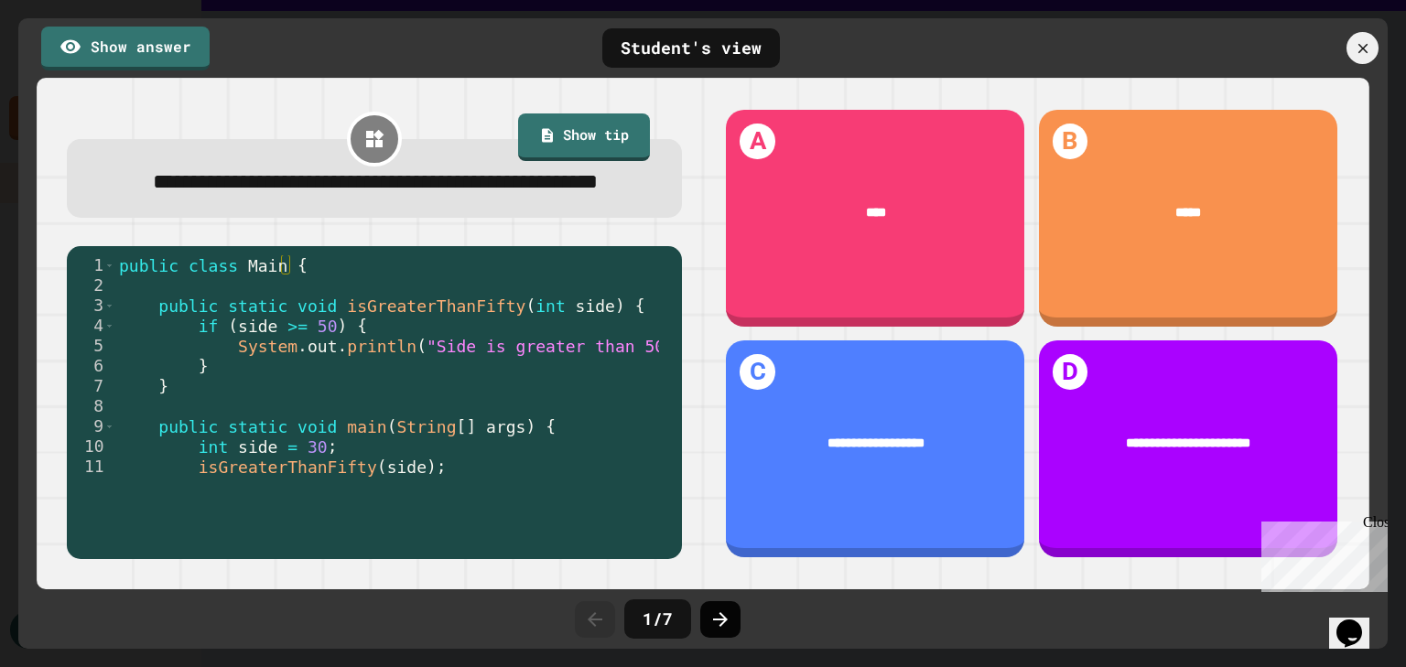
click at [727, 615] on icon at bounding box center [720, 620] width 22 height 22
click at [716, 616] on icon at bounding box center [720, 620] width 22 height 22
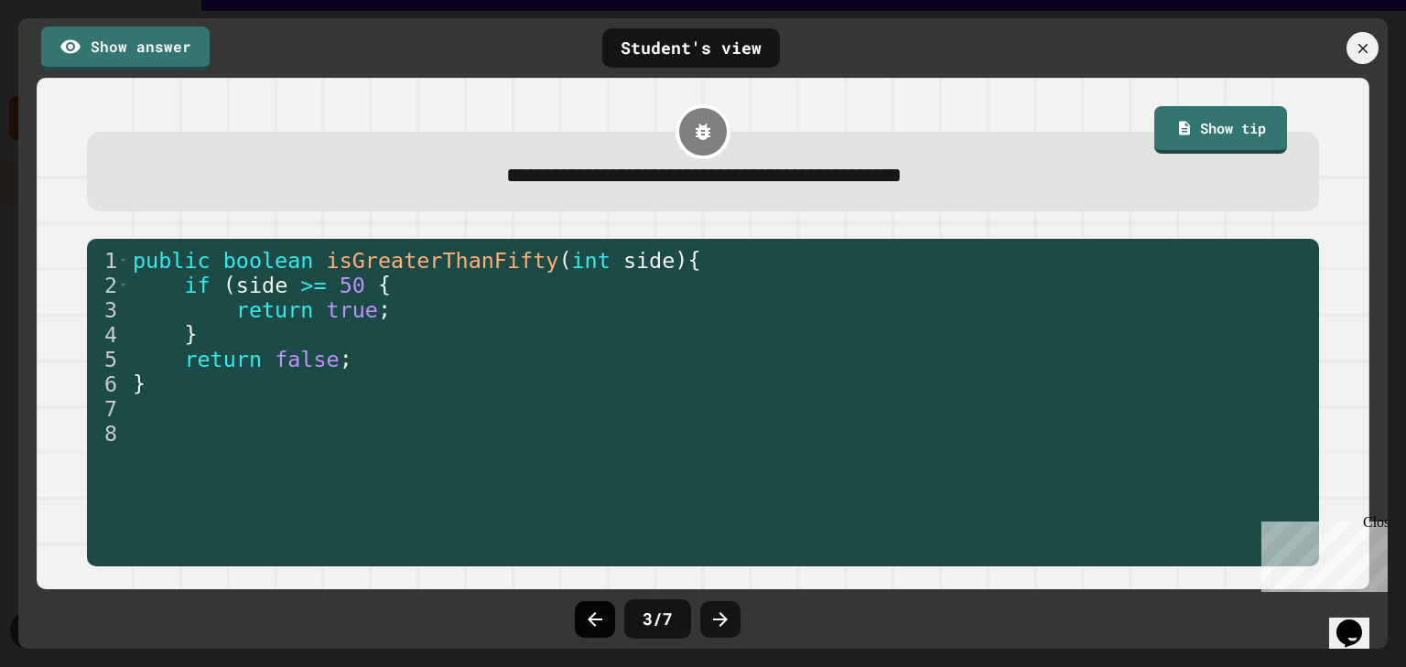
click at [586, 622] on icon at bounding box center [595, 620] width 22 height 22
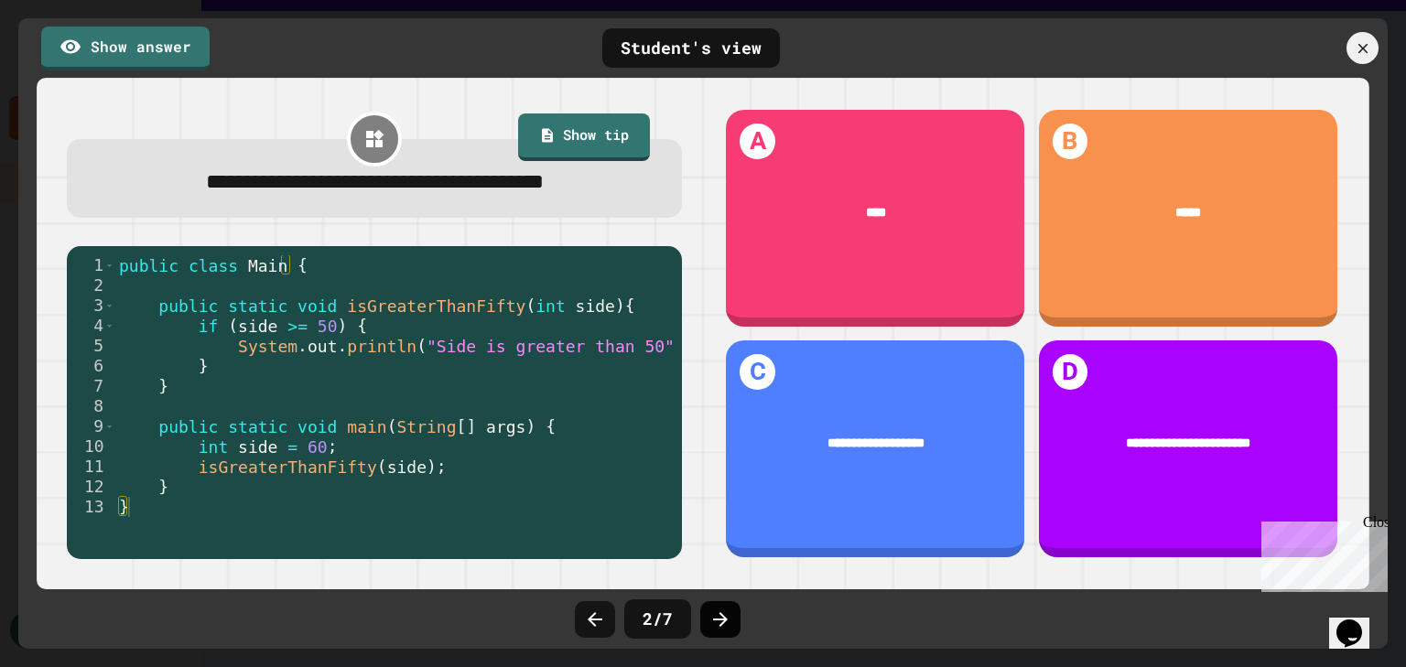
click at [709, 615] on icon at bounding box center [720, 620] width 22 height 22
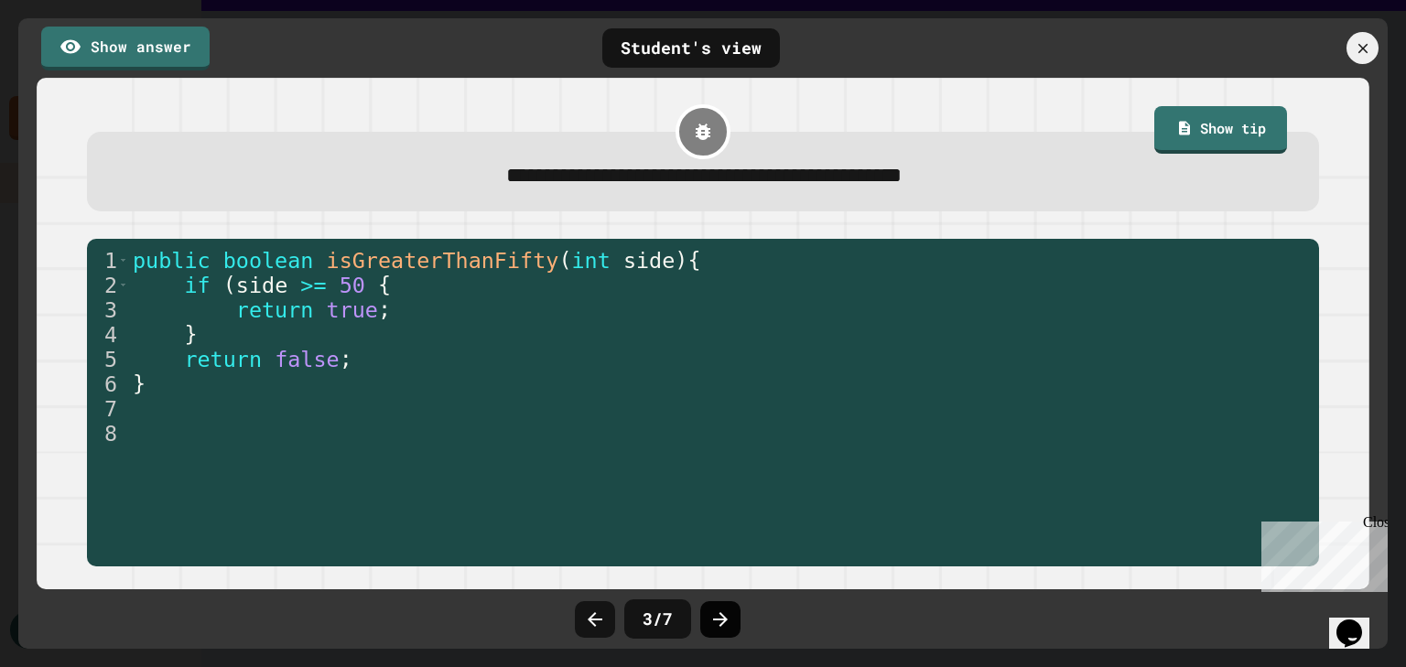
click at [716, 620] on icon at bounding box center [720, 620] width 22 height 22
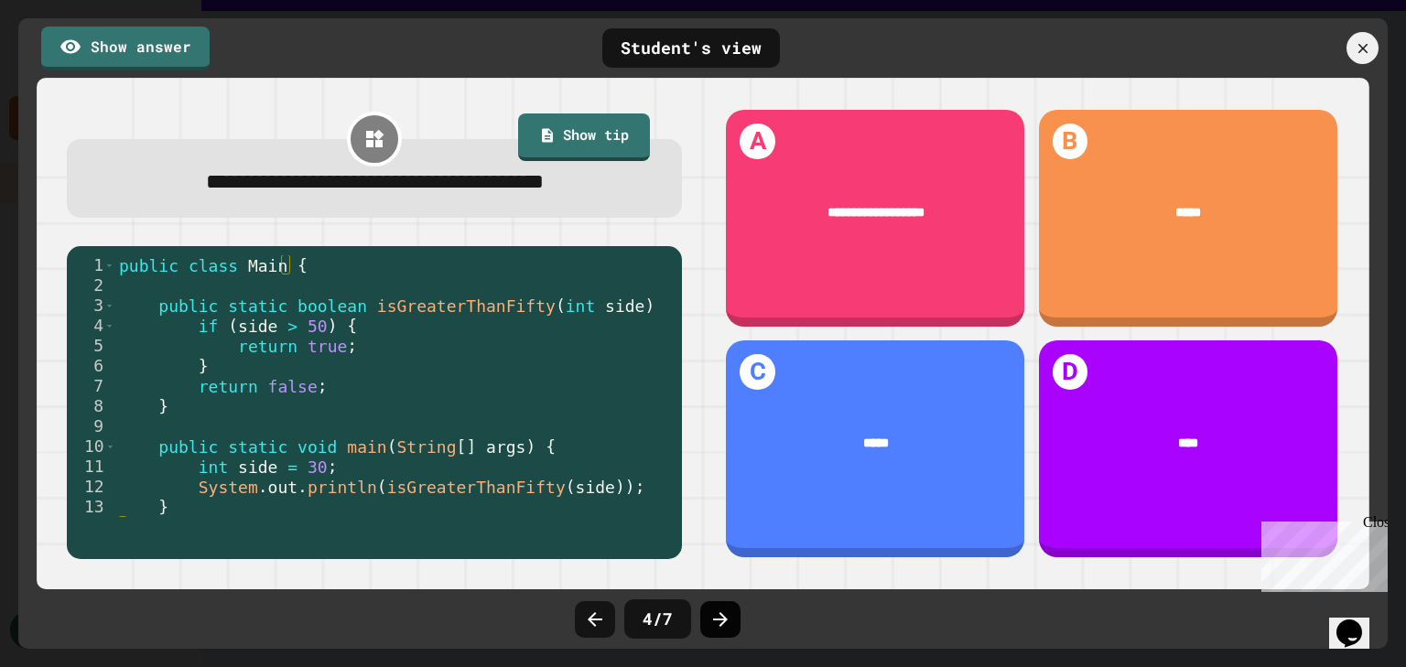
click at [721, 605] on div at bounding box center [720, 619] width 40 height 37
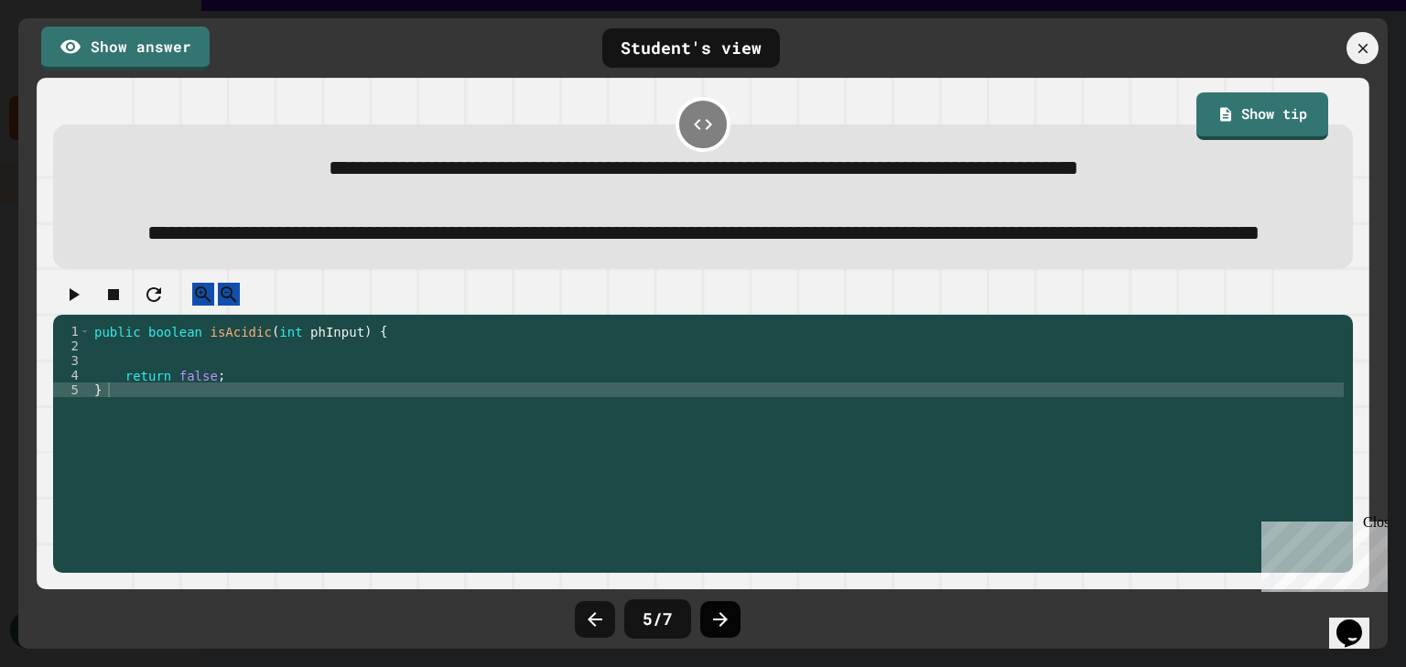
click at [713, 625] on icon at bounding box center [720, 620] width 22 height 22
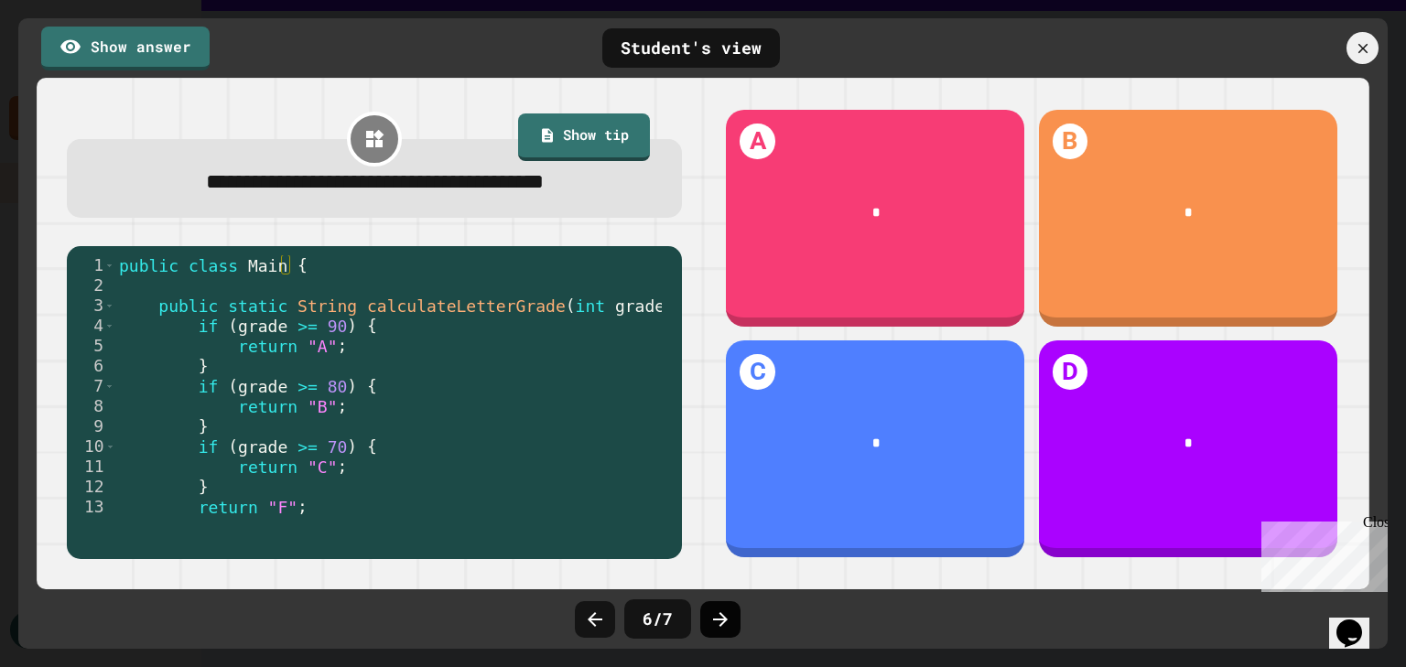
click at [726, 628] on icon at bounding box center [720, 620] width 22 height 22
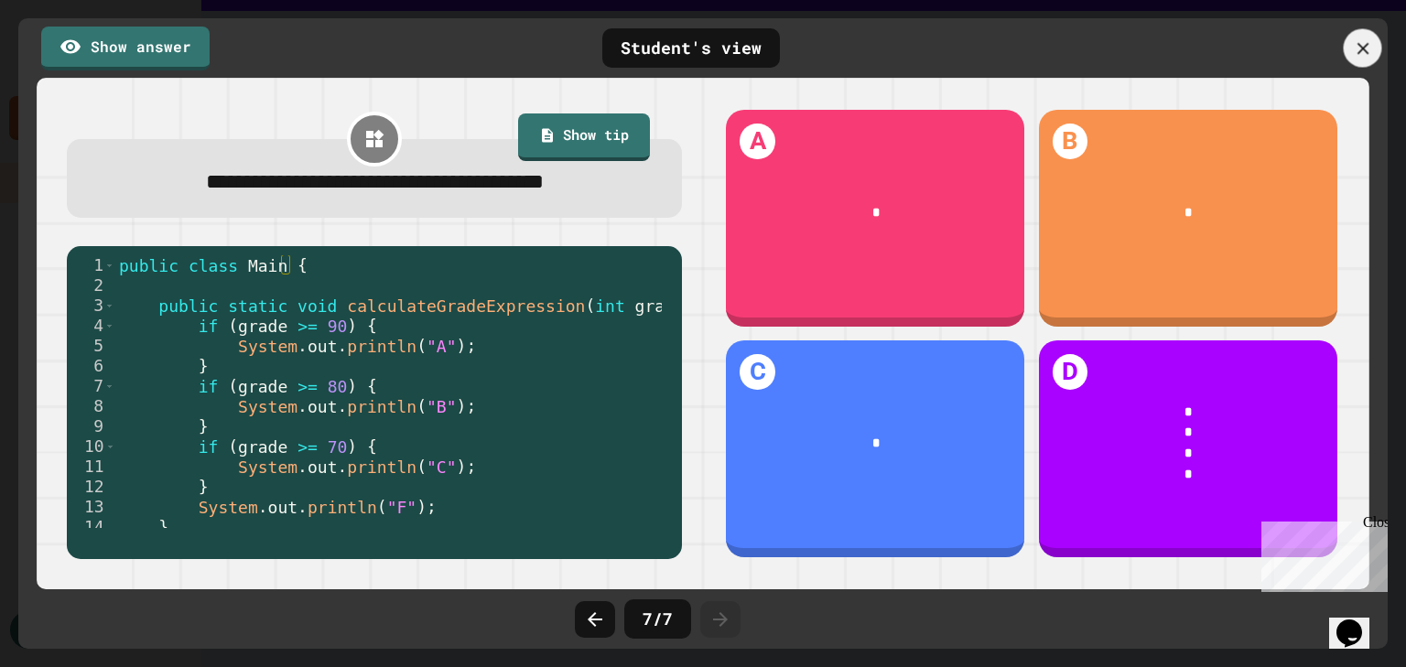
click at [1359, 47] on icon at bounding box center [1363, 48] width 20 height 20
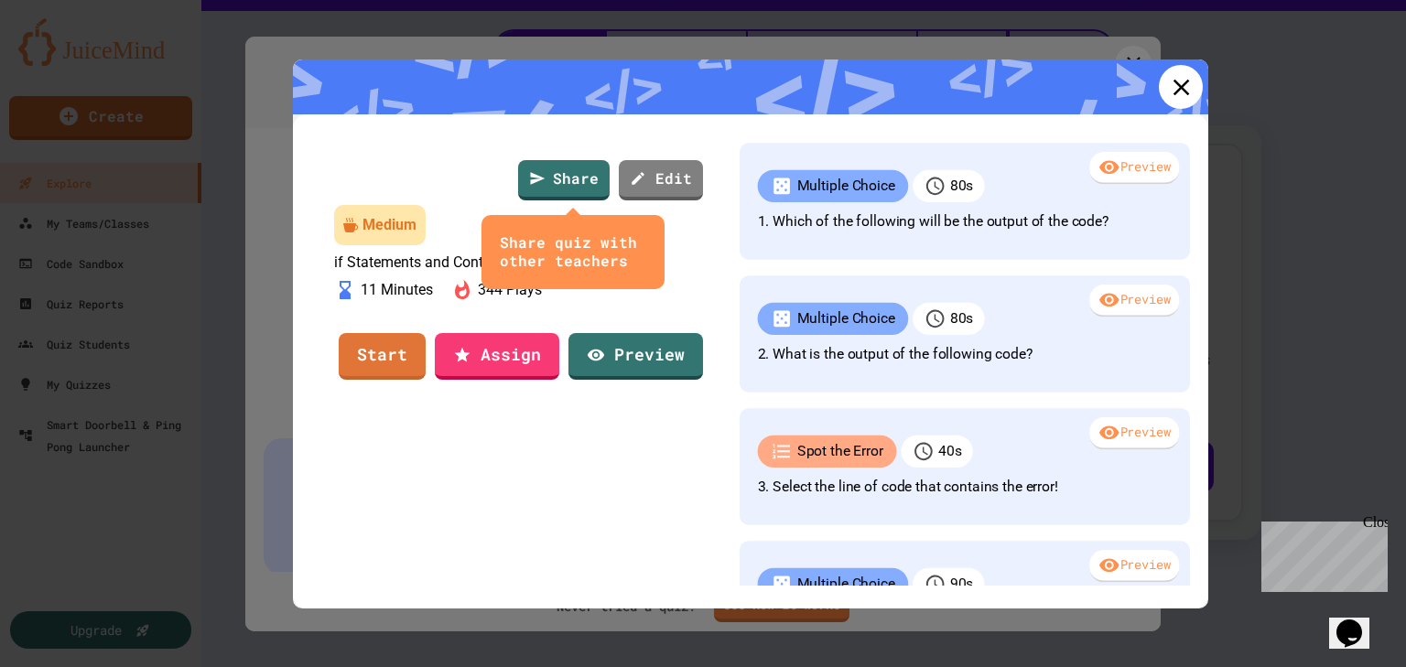
click at [1186, 87] on link at bounding box center [1181, 87] width 44 height 44
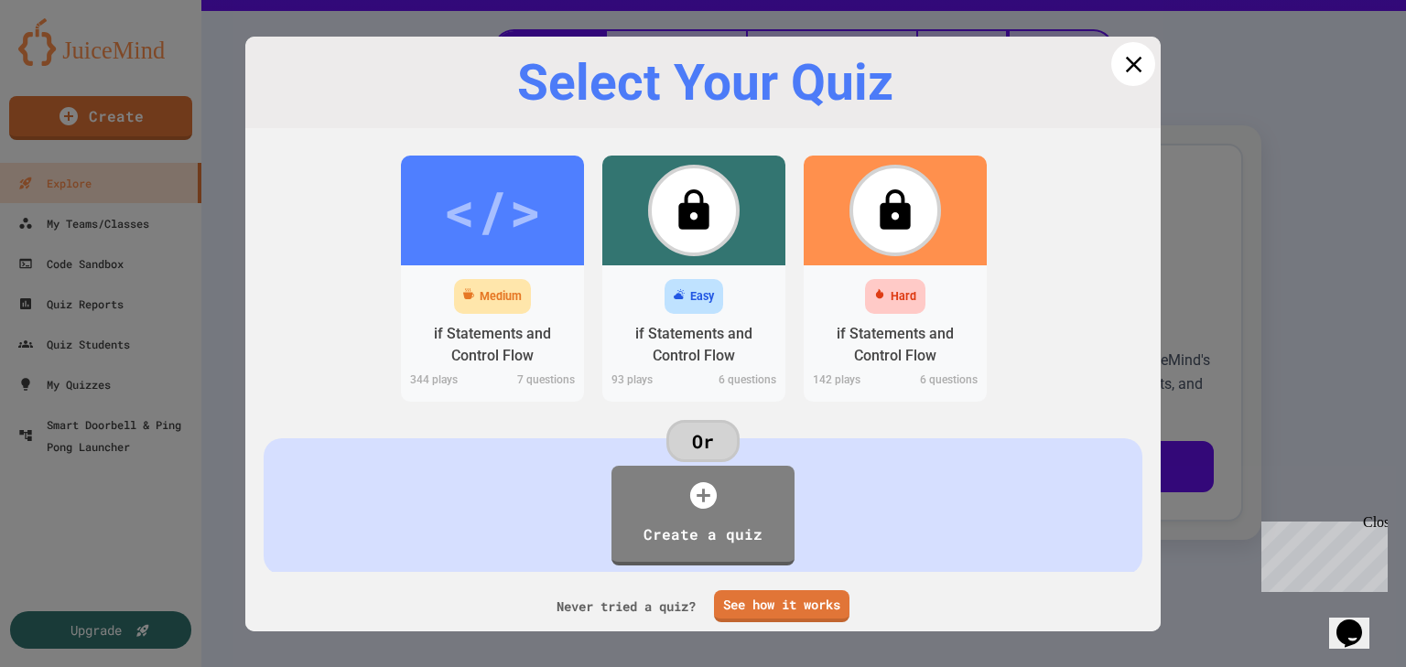
click at [1132, 66] on icon at bounding box center [1132, 63] width 27 height 27
